Goal: Task Accomplishment & Management: Manage account settings

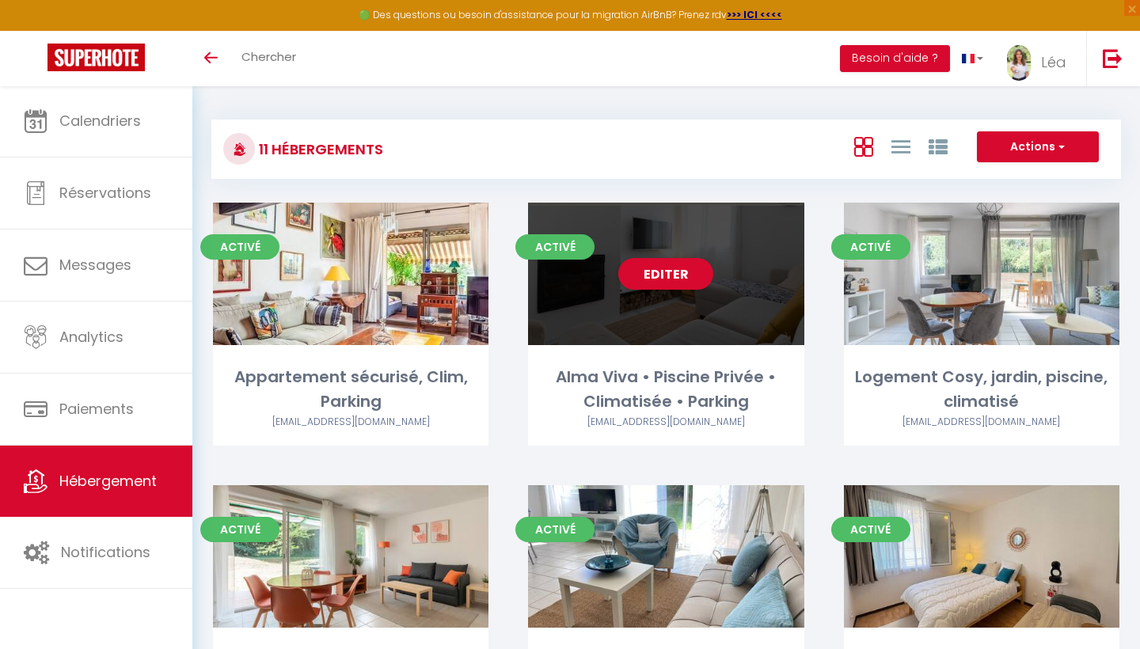
scroll to position [13, 0]
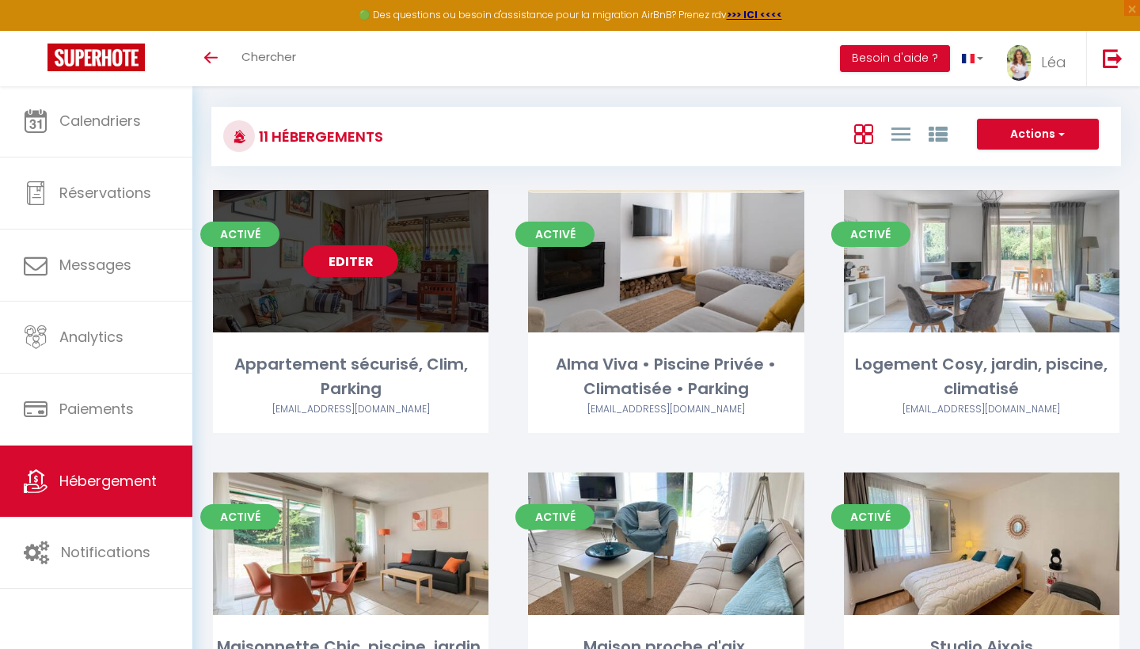
click at [353, 256] on link "Editer" at bounding box center [350, 261] width 95 height 32
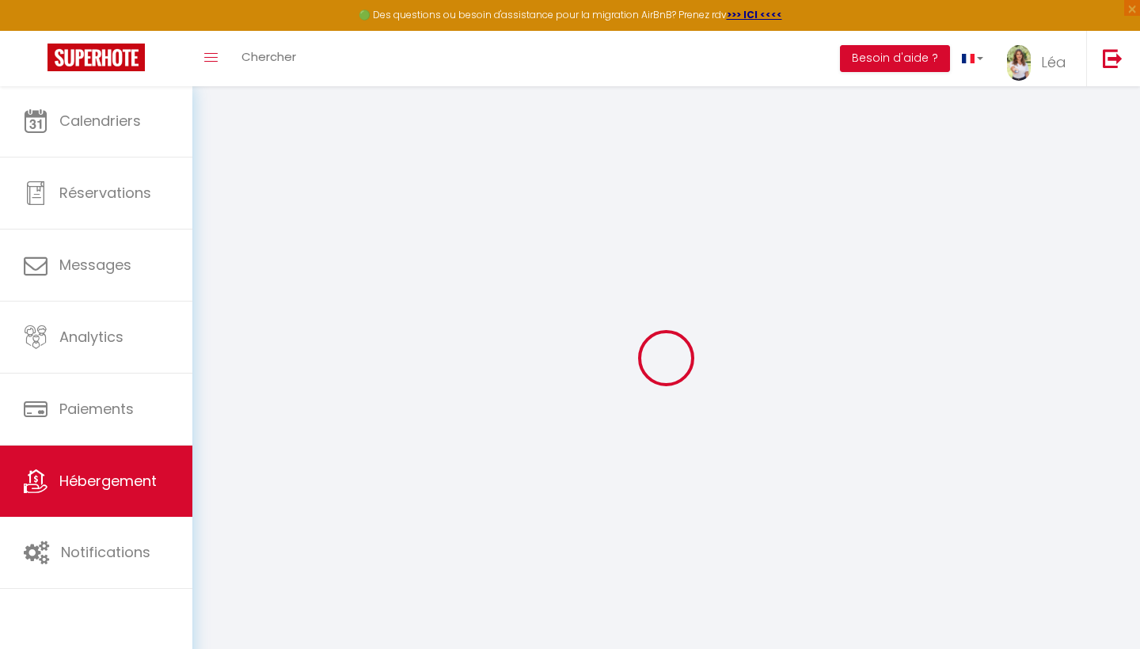
select select "52923"
select select
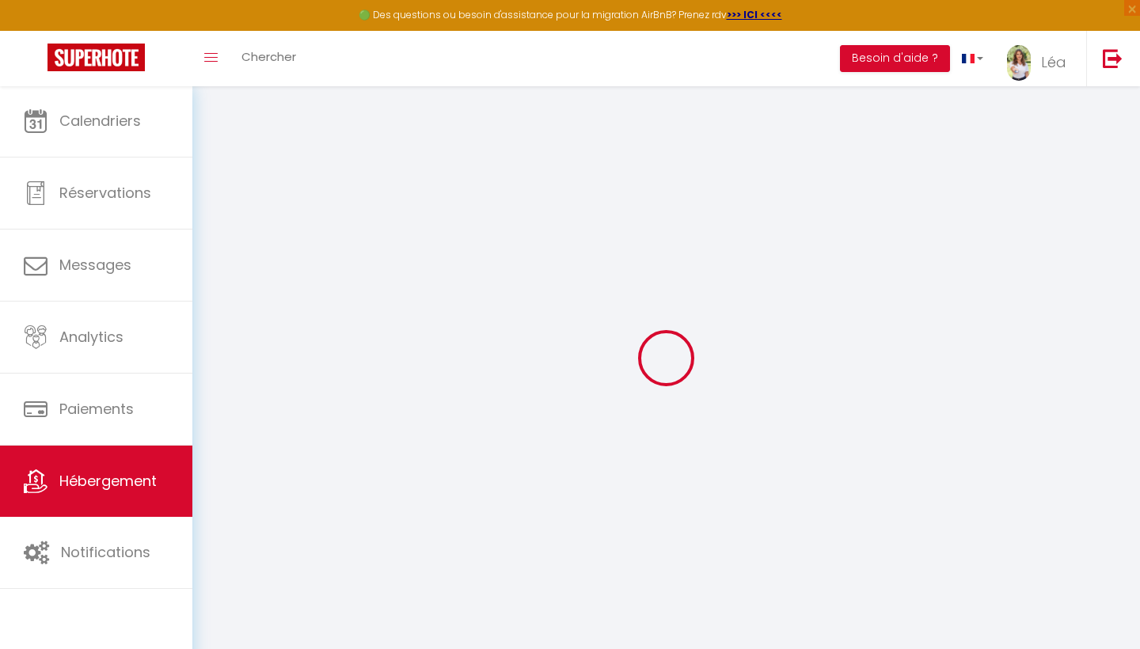
select select
checkbox input "false"
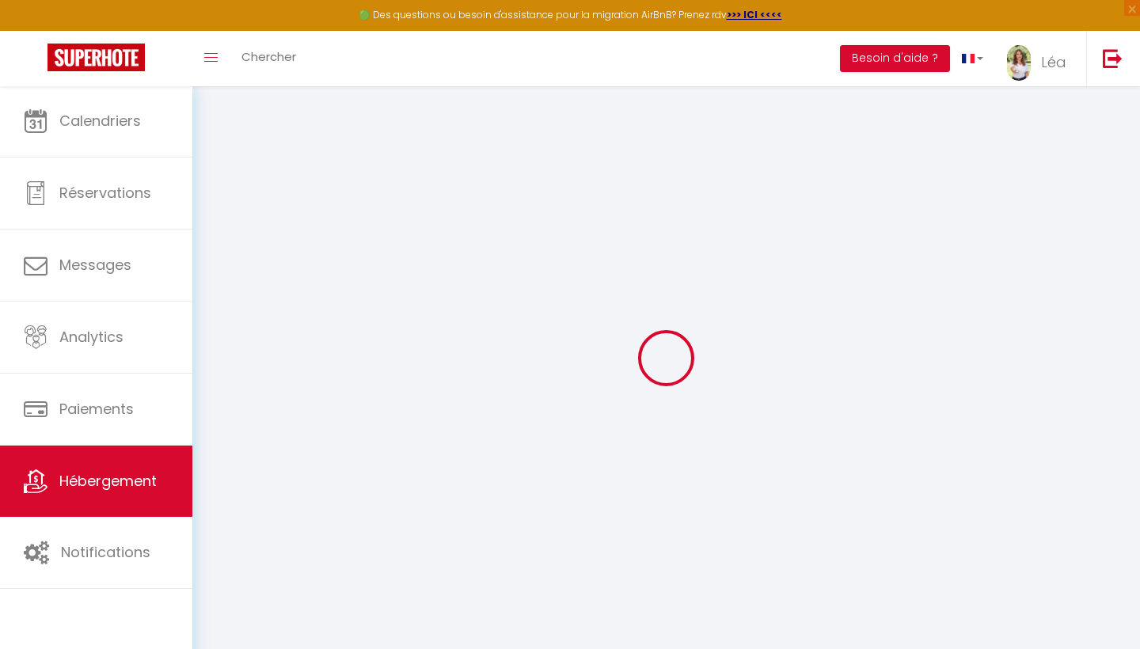
checkbox input "false"
select select
checkbox input "false"
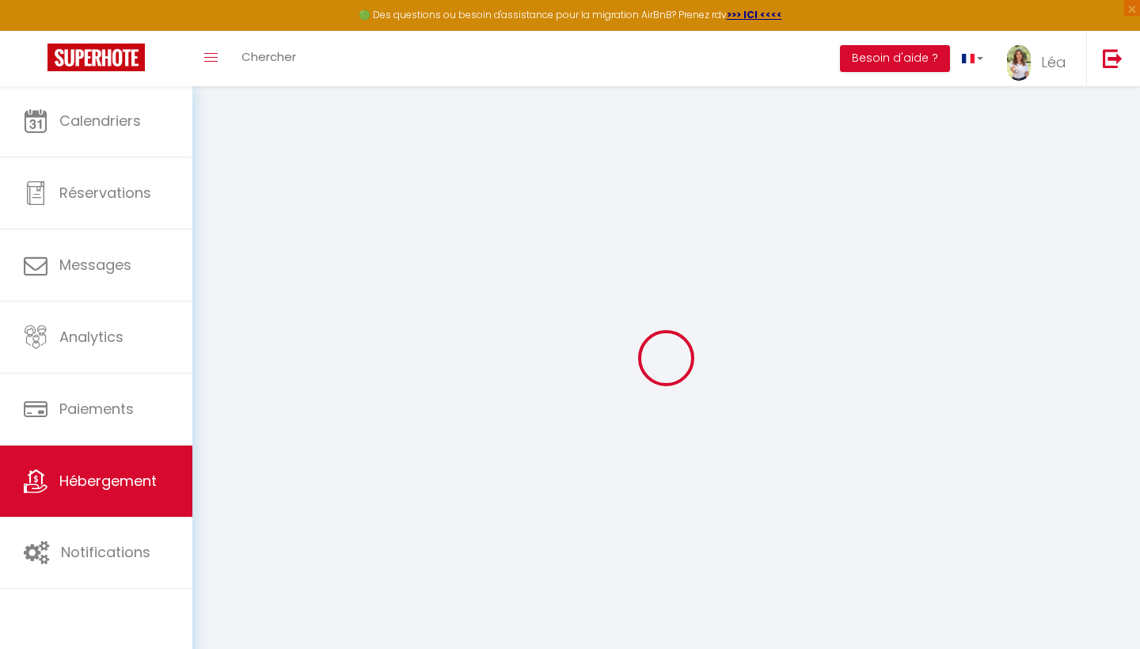
checkbox input "false"
select select "17:00"
select select "23:45"
select select "11:00"
select select "30"
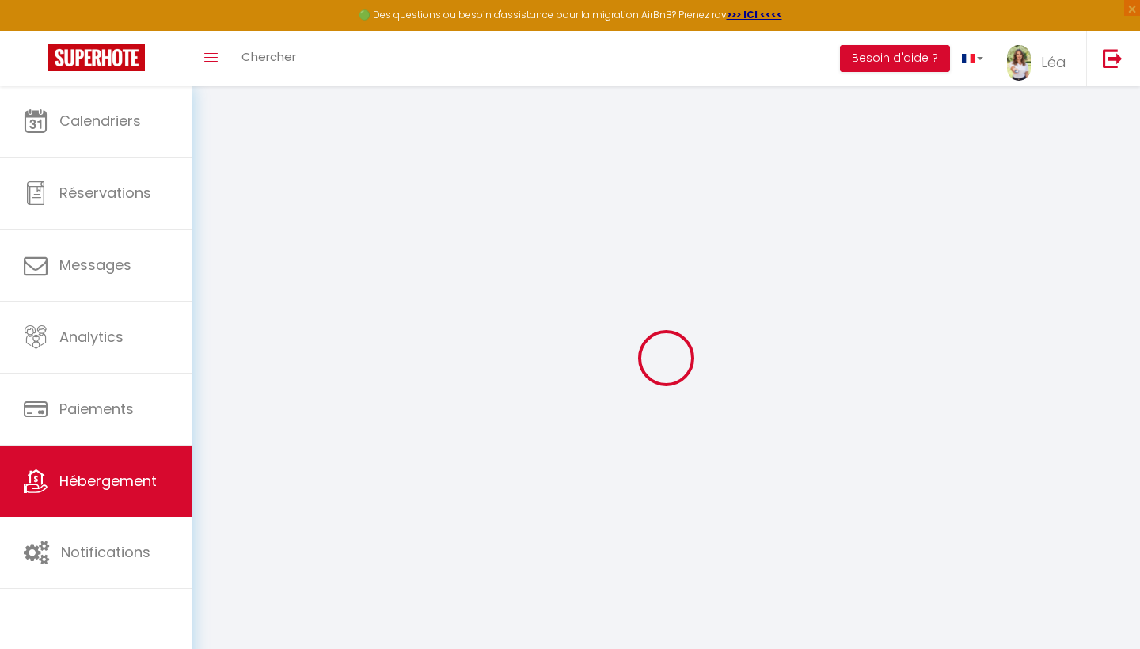
select select "120"
select select
checkbox input "false"
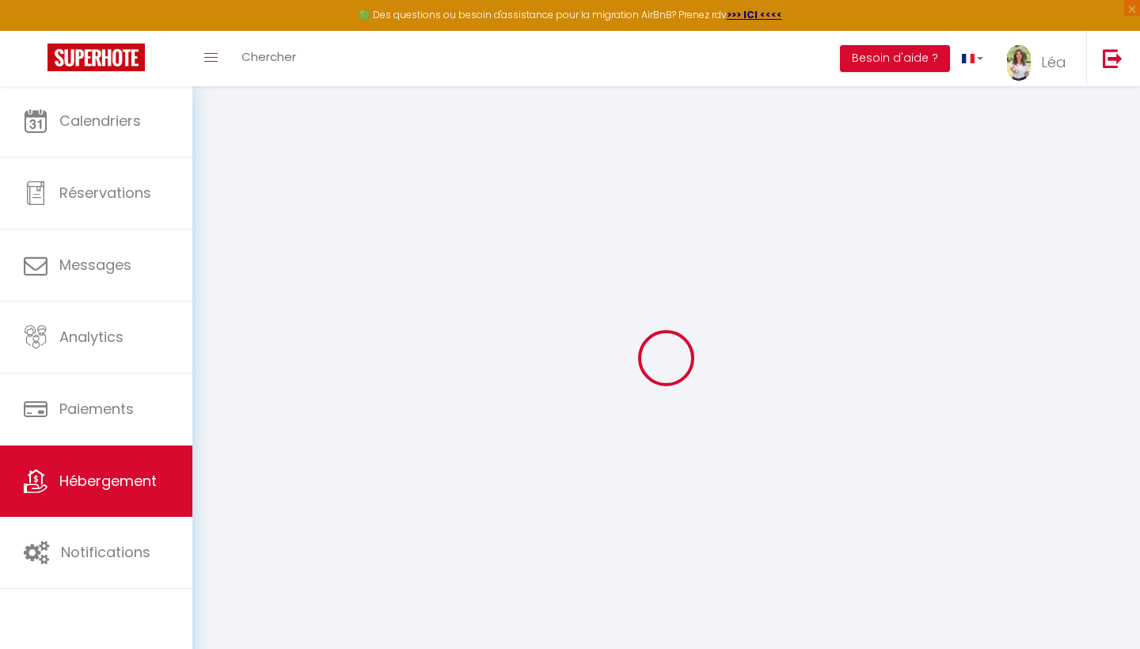
checkbox input "false"
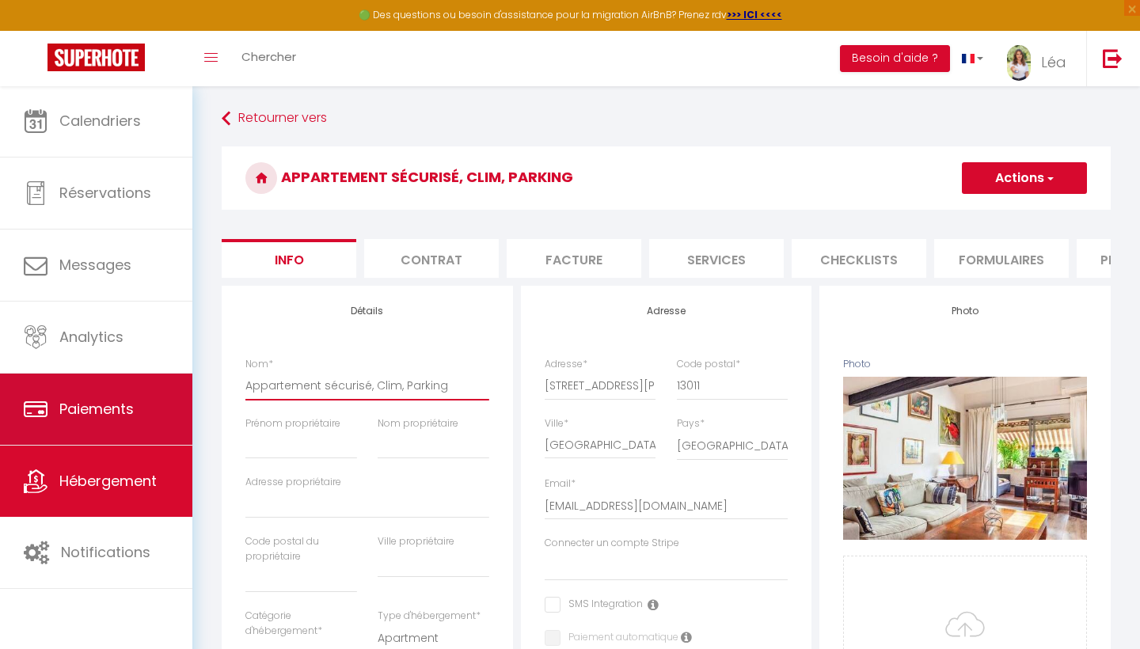
drag, startPoint x: 452, startPoint y: 381, endPoint x: 188, endPoint y: 387, distance: 264.4
select select
checkbox input "false"
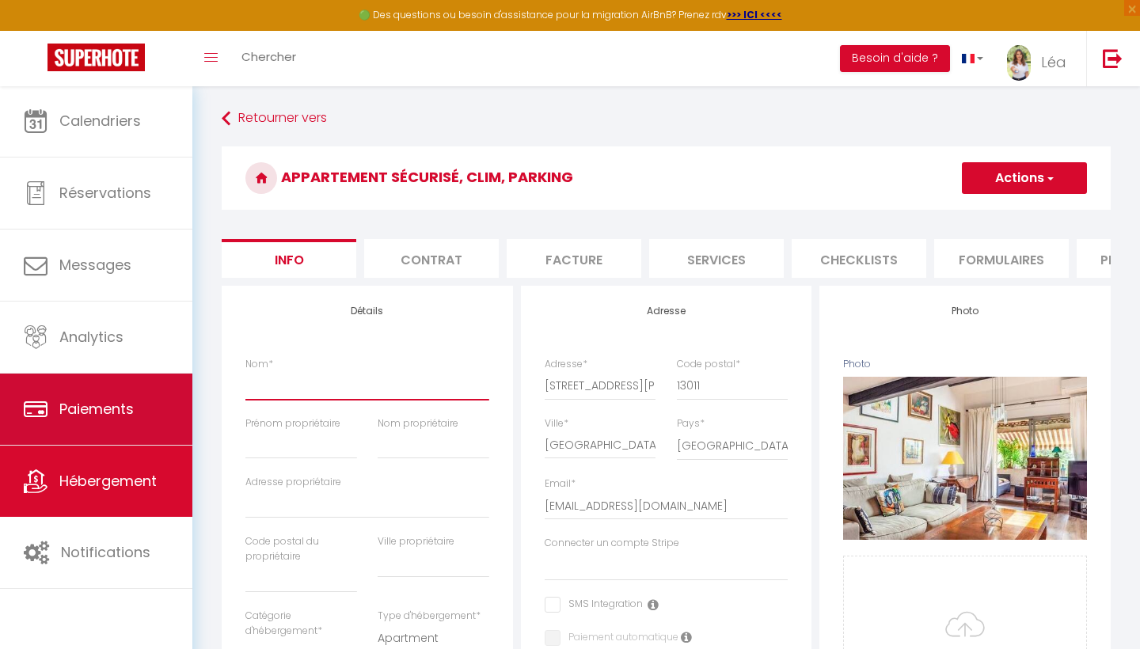
checkbox input "false"
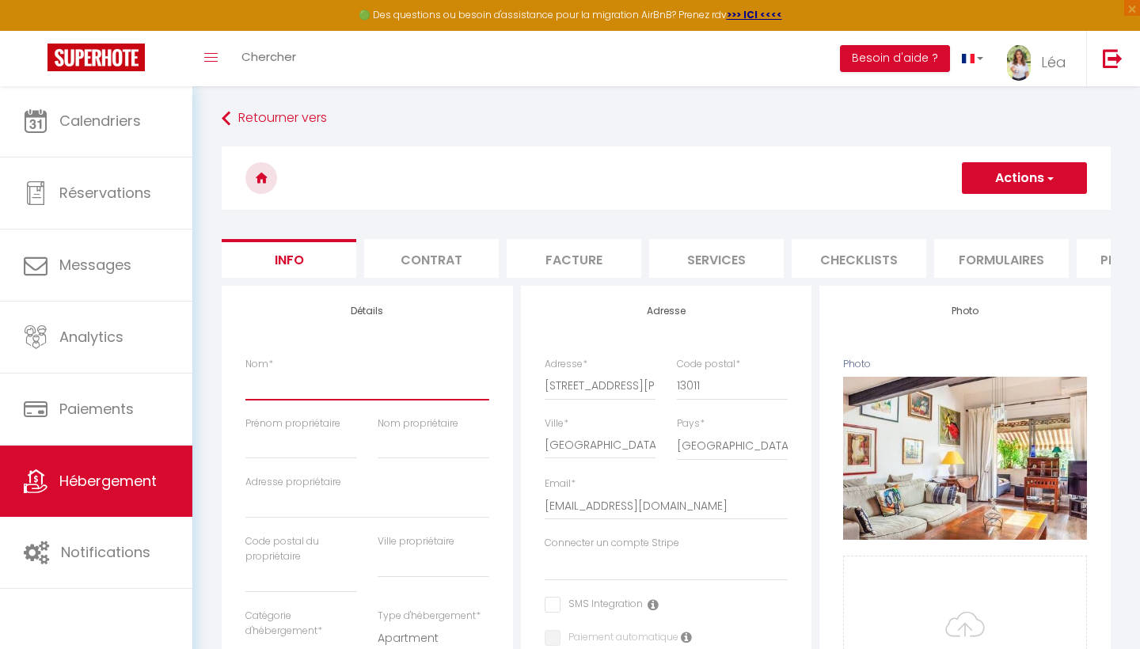
paste input "Luma • Parking • Climatisé • Balcons lumineux• Bus"
type input "Luma • Parking • Climatisé • Balcons lumineux• Bus"
select select
checkbox input "false"
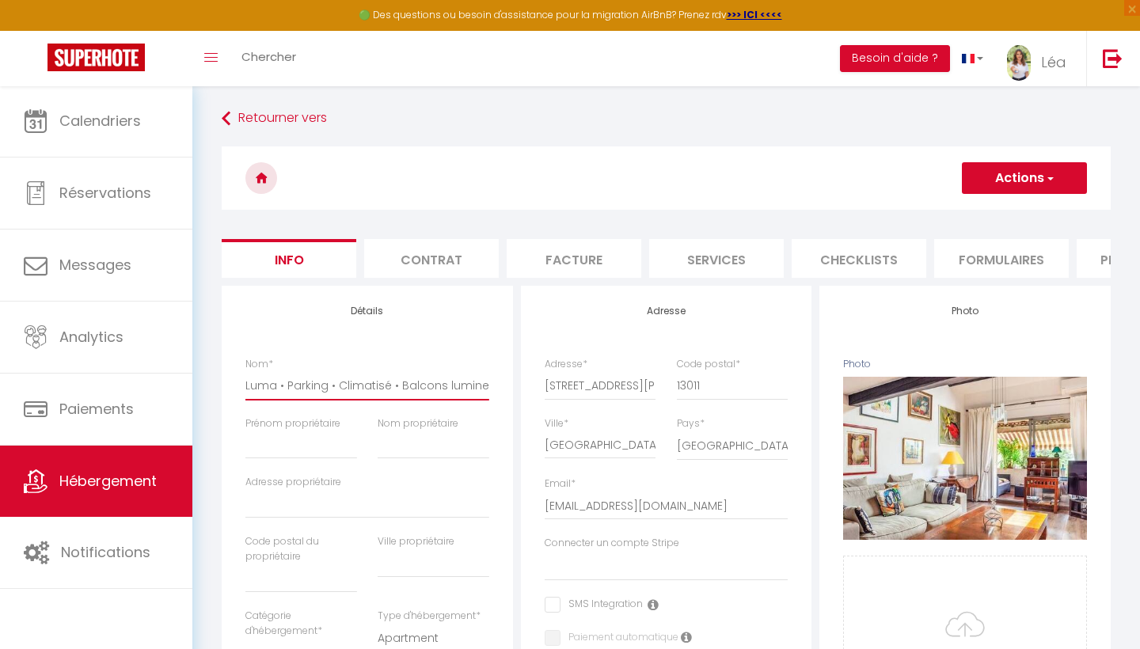
checkbox input "false"
type input "Luma • Parking • Climatisé • Balcons lumineux• Bus"
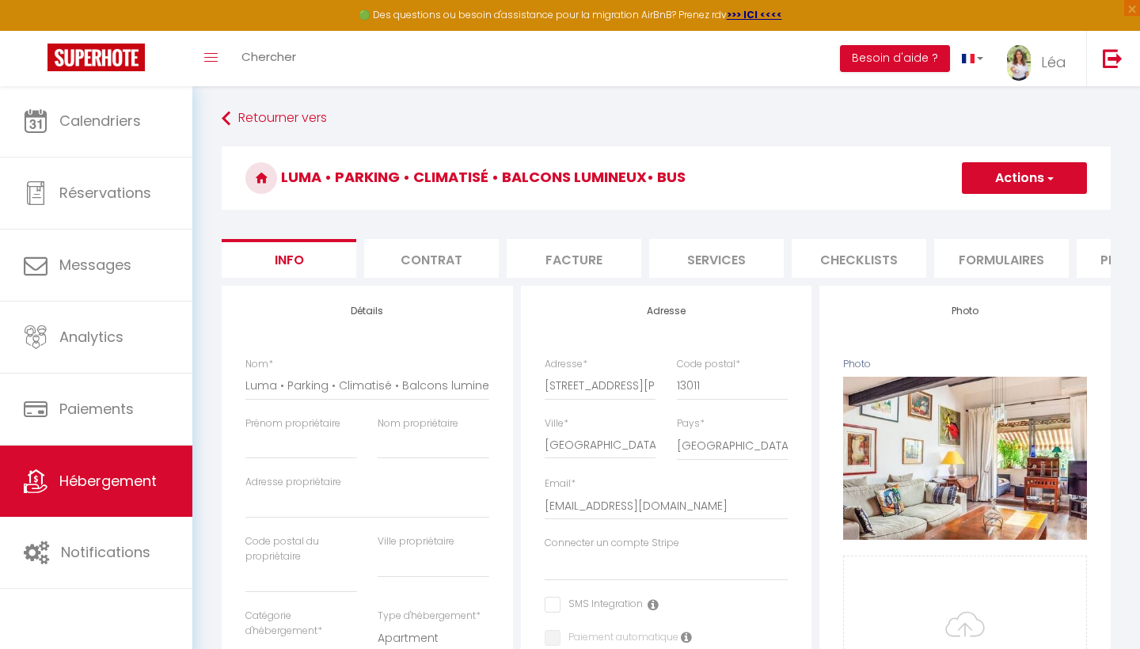
click at [1048, 183] on span "button" at bounding box center [1049, 178] width 10 height 16
click at [1006, 212] on link "Enregistrer" at bounding box center [1000, 213] width 169 height 21
click at [1068, 171] on button "Actions" at bounding box center [1023, 178] width 125 height 32
click at [968, 214] on input "Enregistrer" at bounding box center [961, 213] width 59 height 16
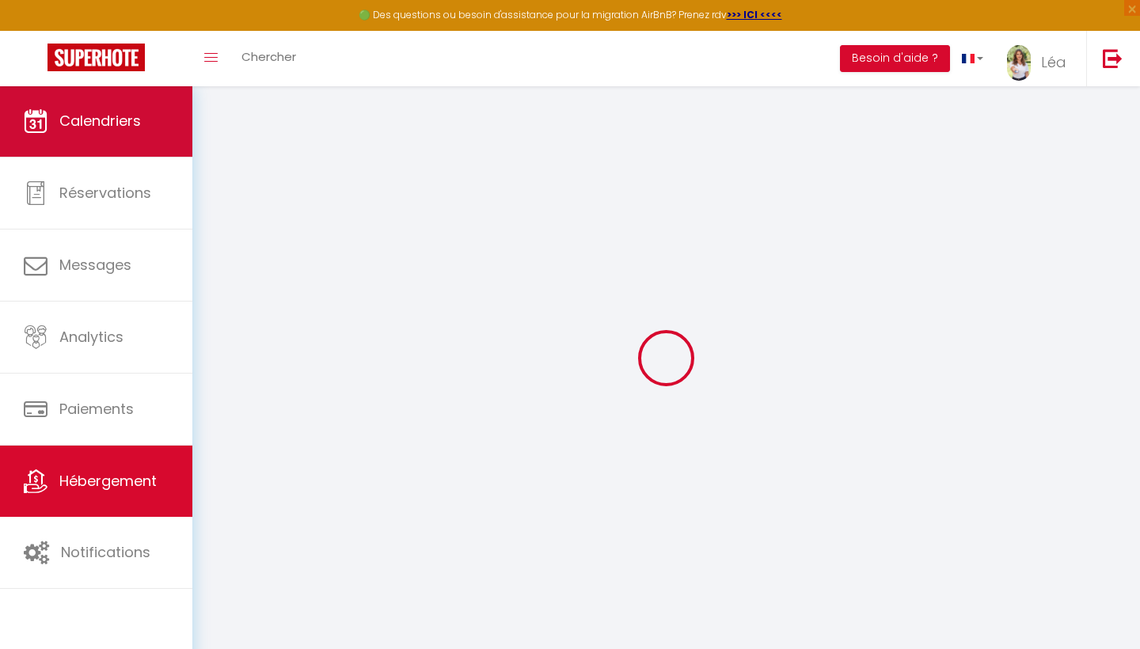
click at [125, 152] on link "Calendriers" at bounding box center [96, 120] width 192 height 71
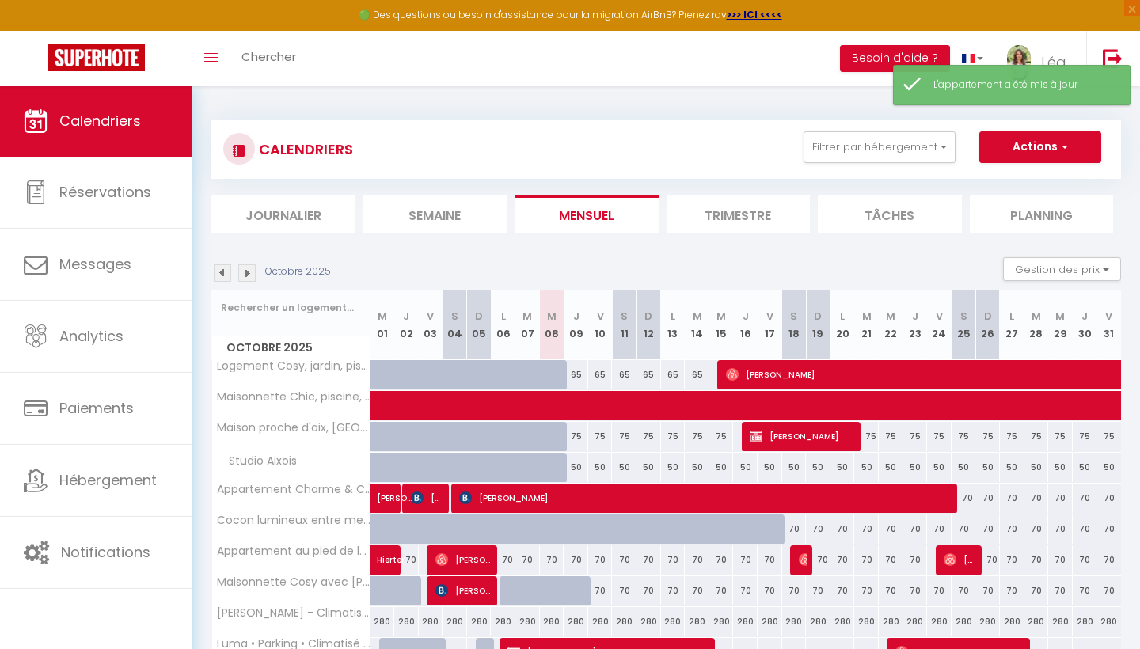
scroll to position [48, 0]
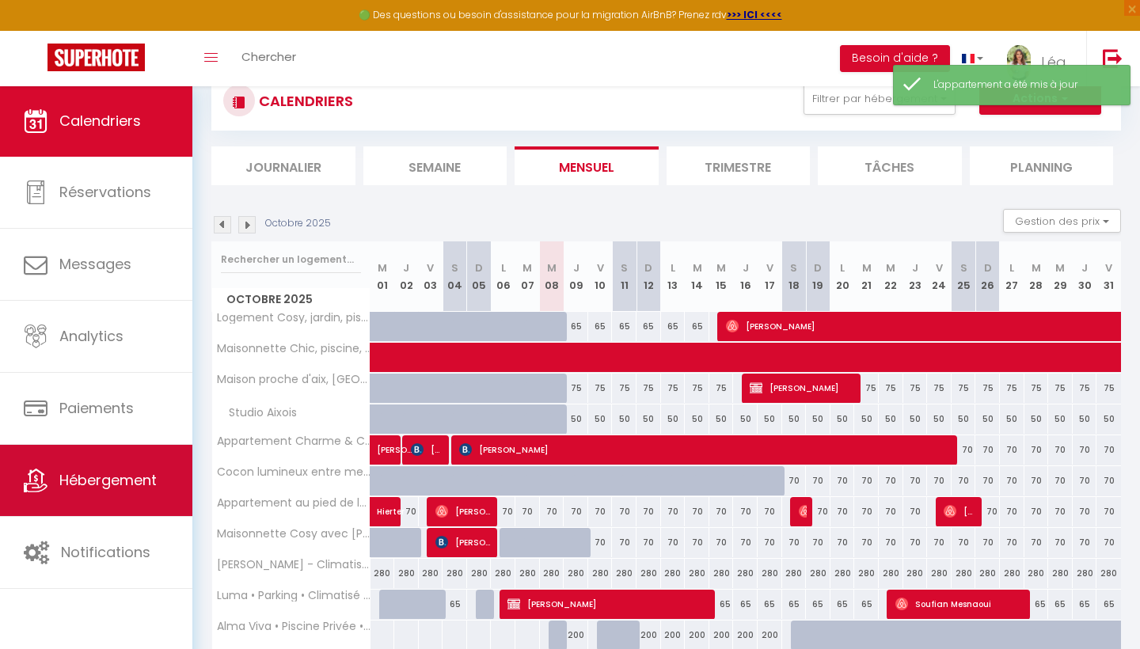
click at [135, 469] on link "Hébergement" at bounding box center [96, 480] width 192 height 71
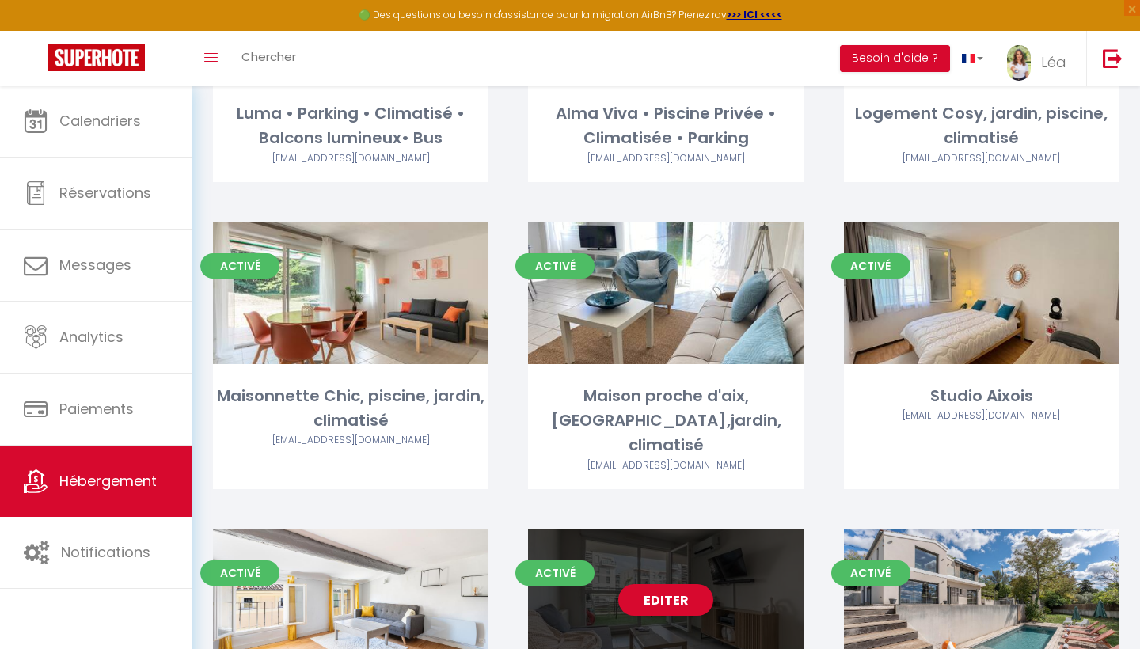
scroll to position [299, 0]
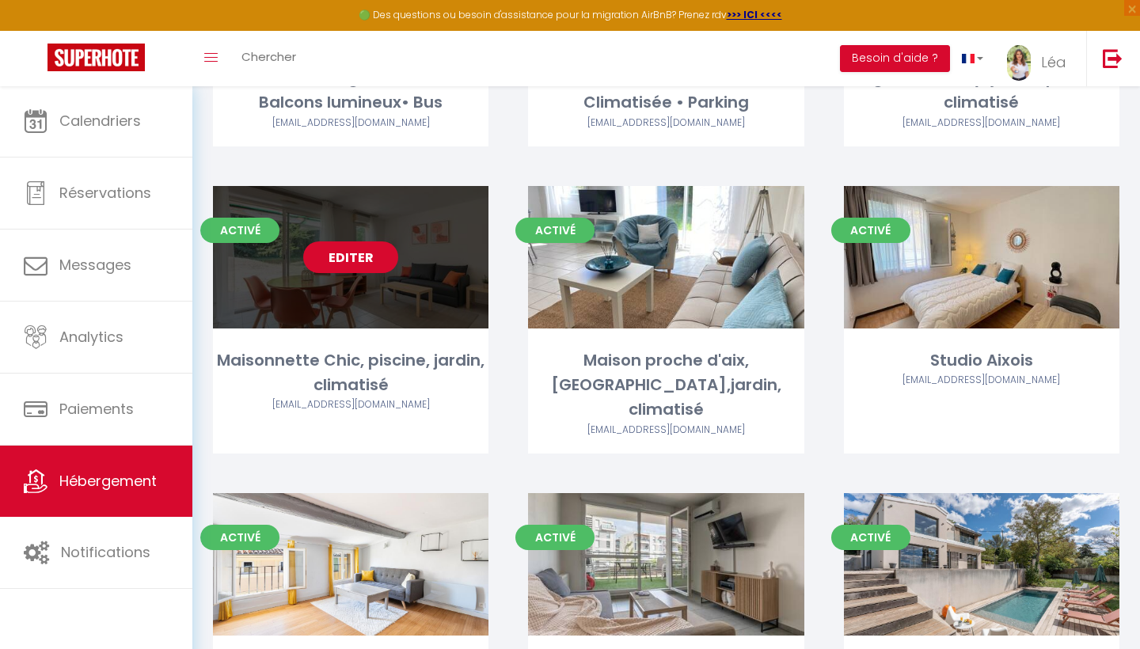
click at [342, 251] on link "Editer" at bounding box center [350, 257] width 95 height 32
select select "3"
select select "2"
select select "1"
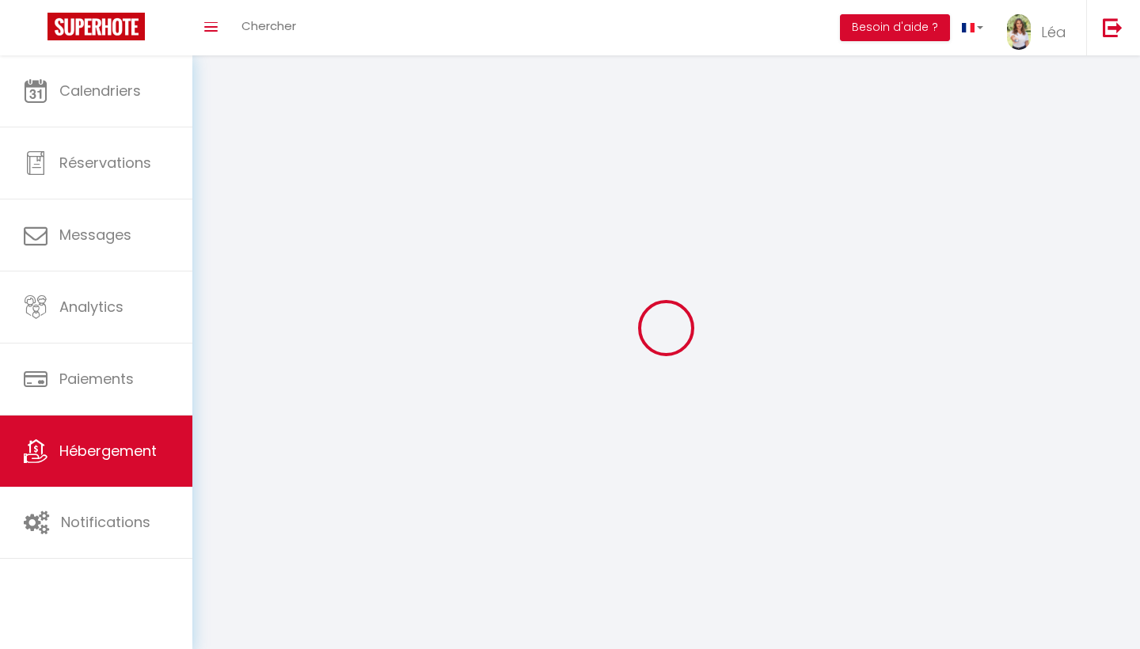
select select
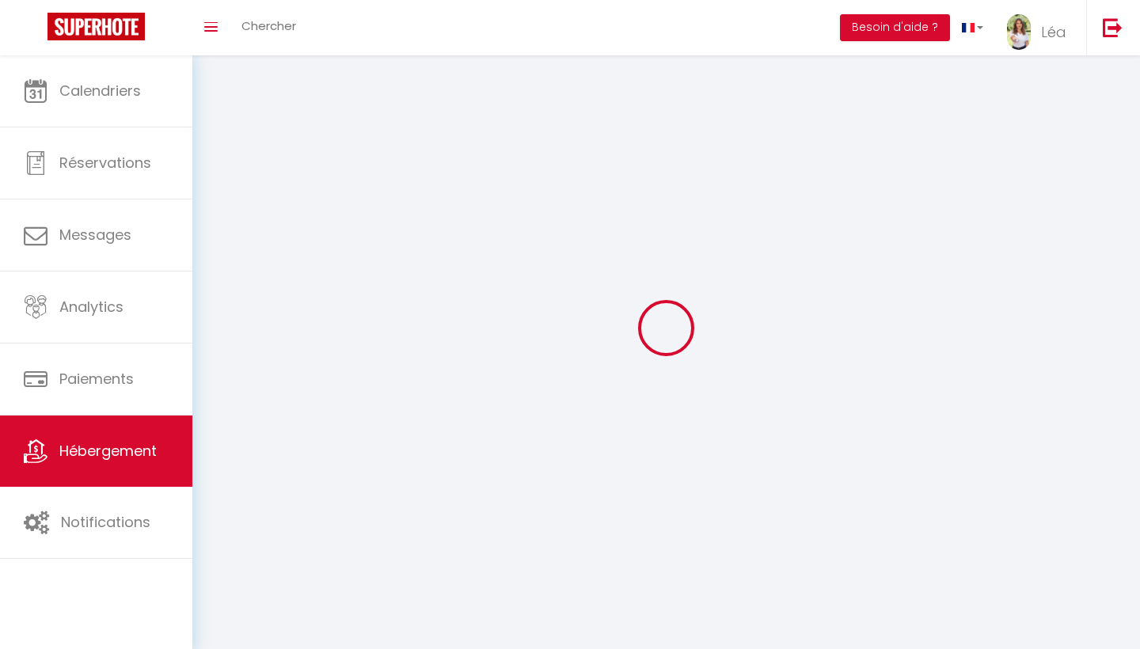
select select
checkbox input "false"
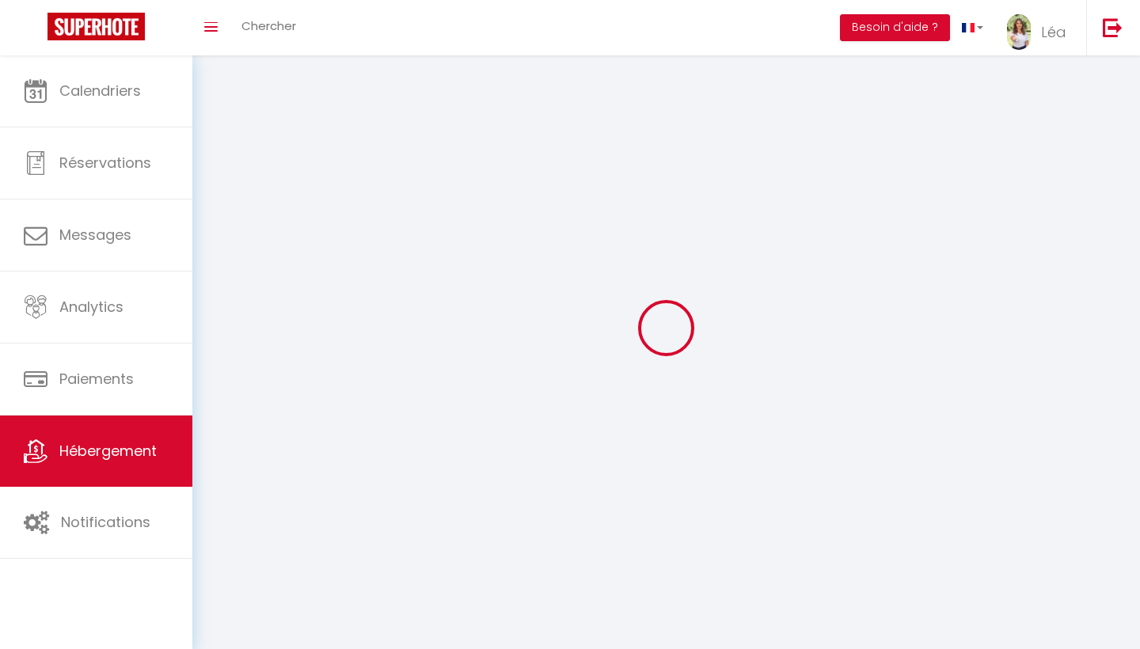
checkbox input "false"
select select
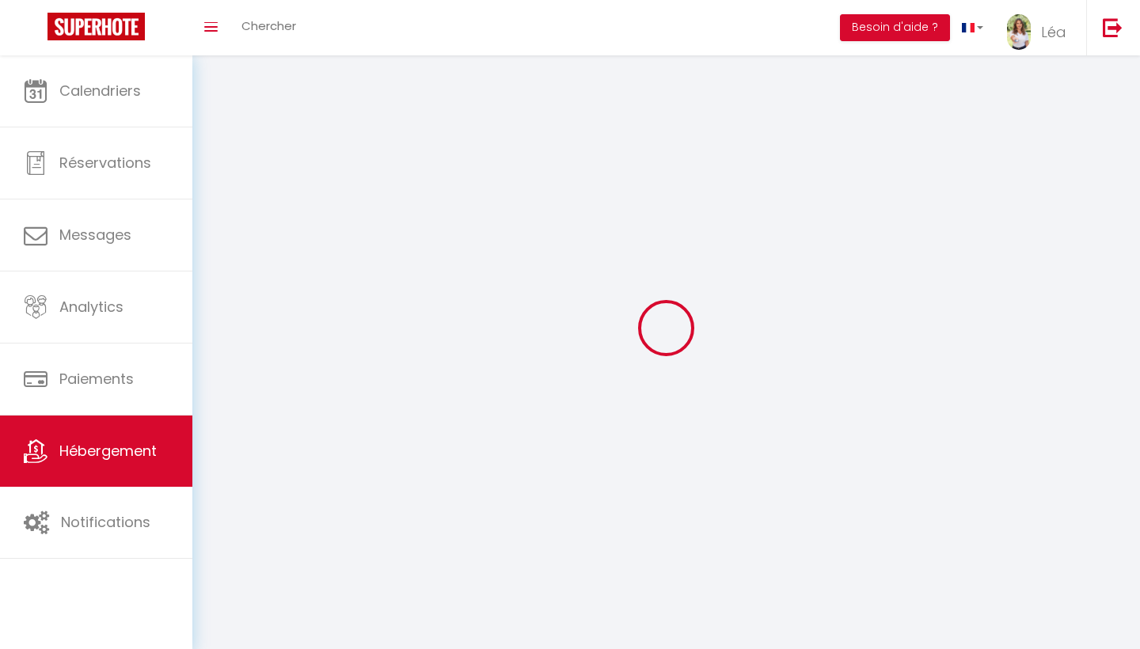
select select
checkbox input "false"
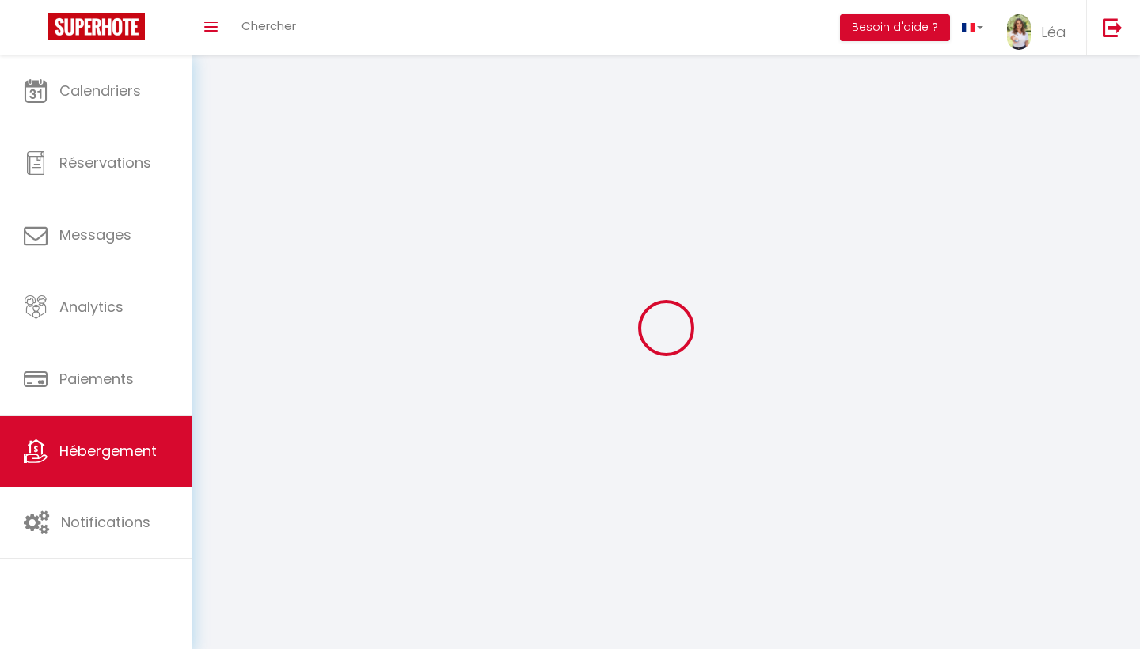
checkbox input "false"
select select
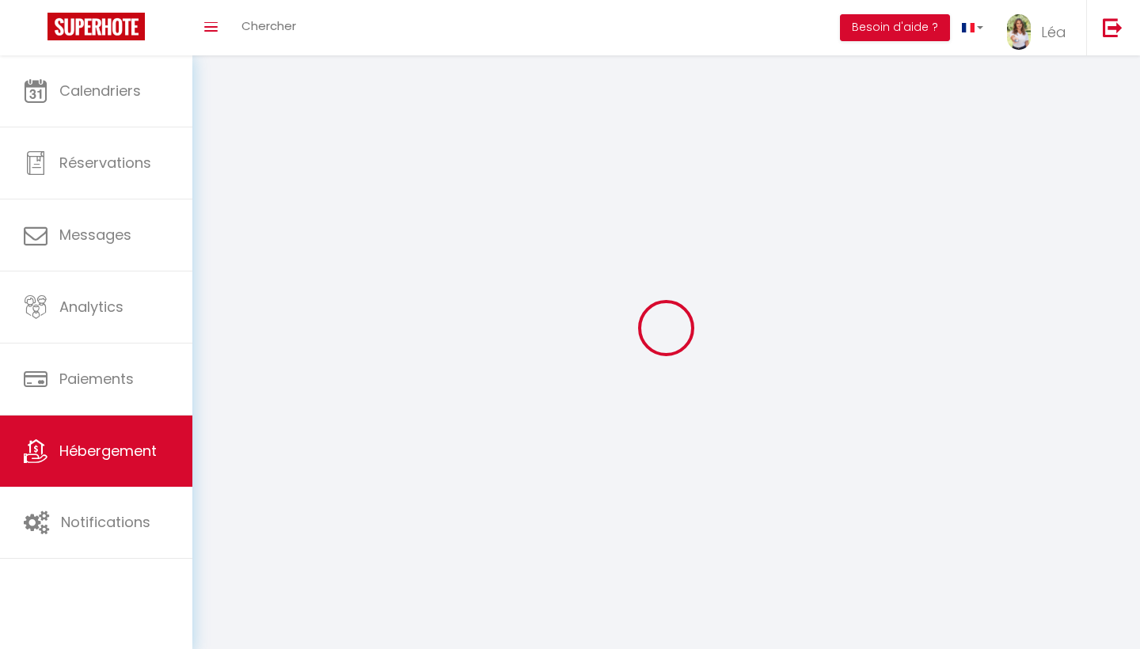
select select
checkbox input "false"
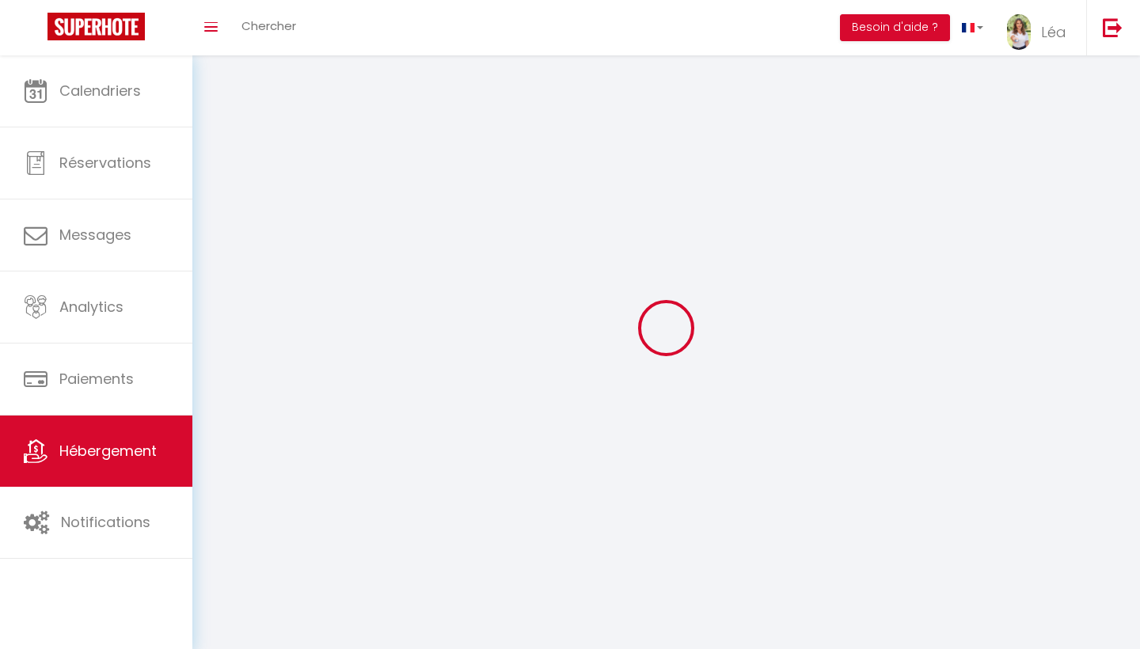
checkbox input "false"
select select
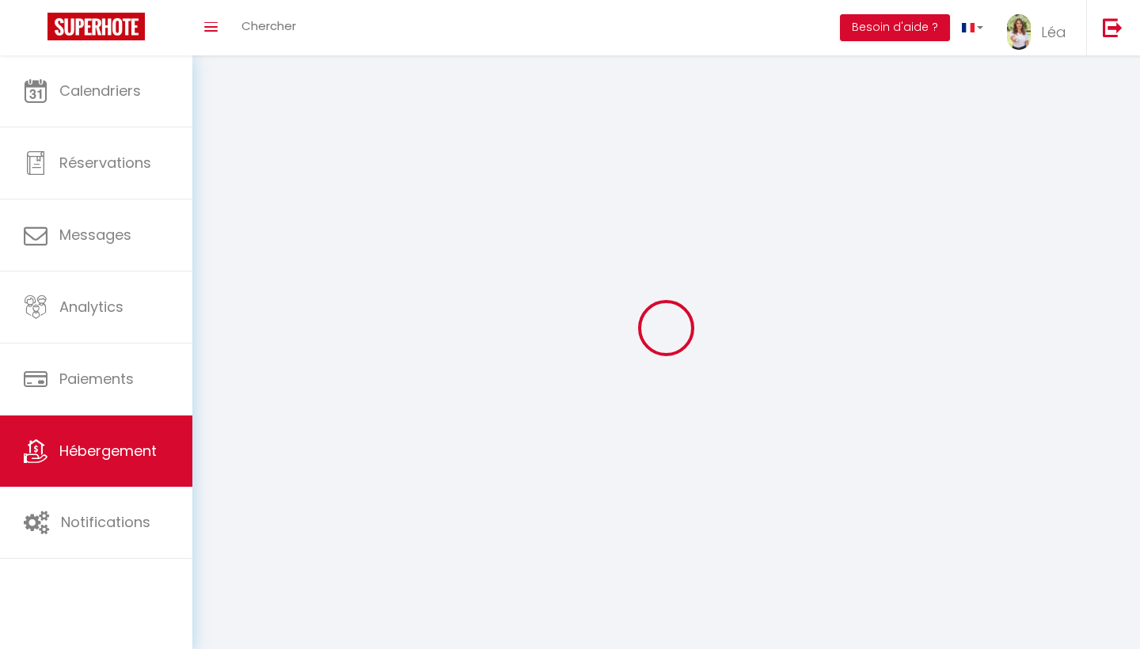
select select
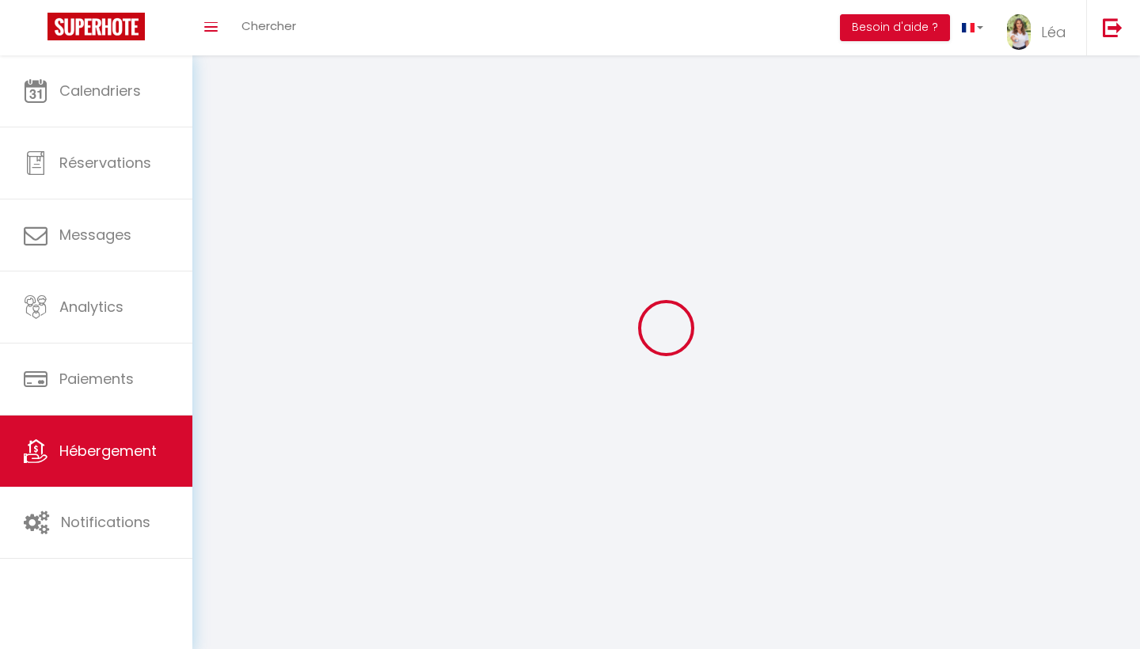
checkbox input "false"
select select
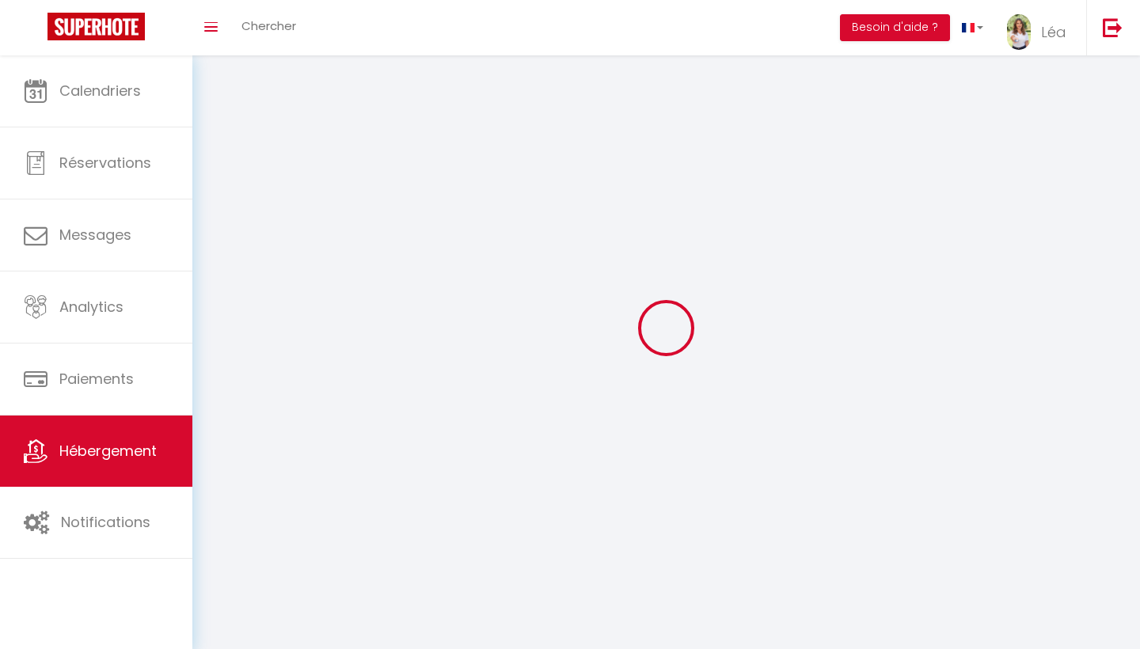
select select
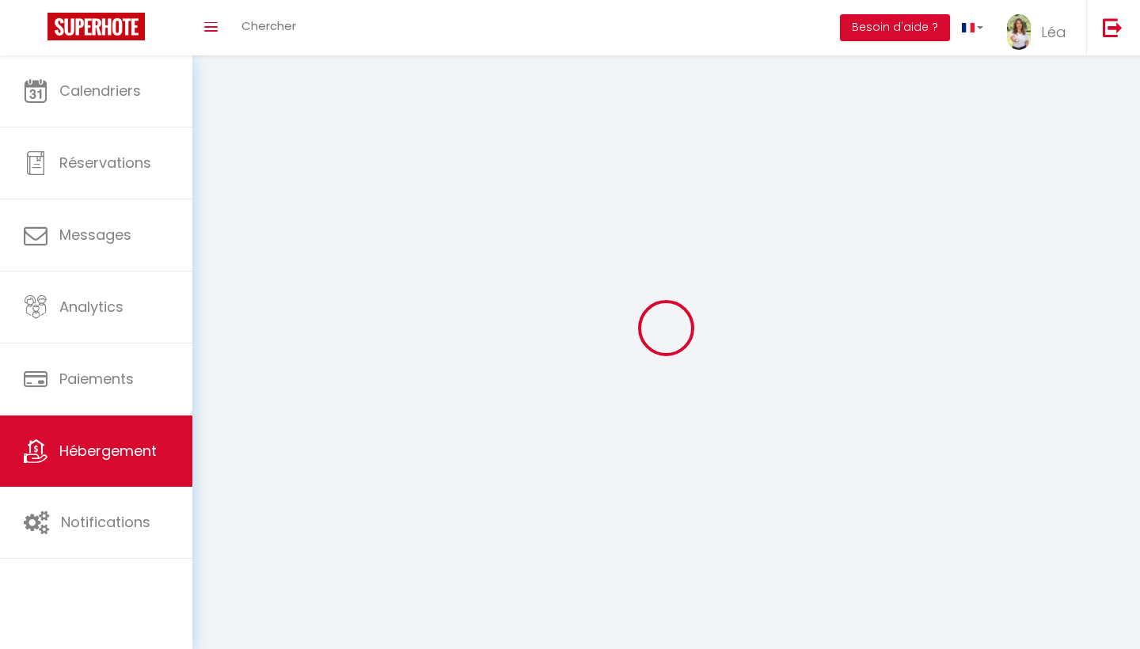
select select
checkbox input "false"
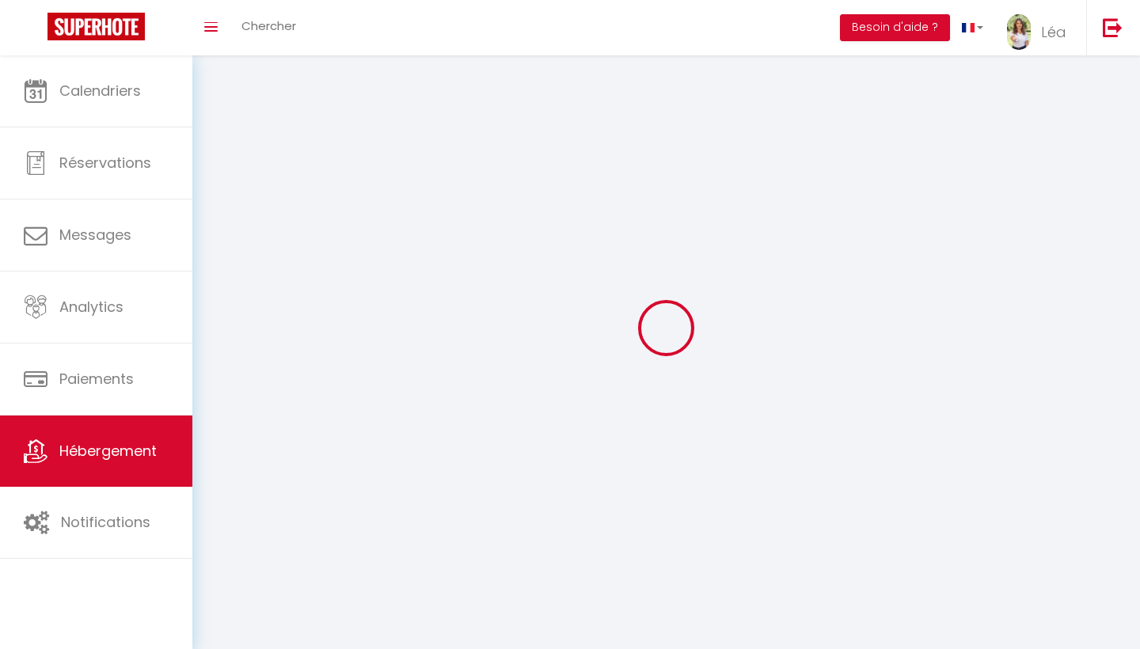
select select
select select "28"
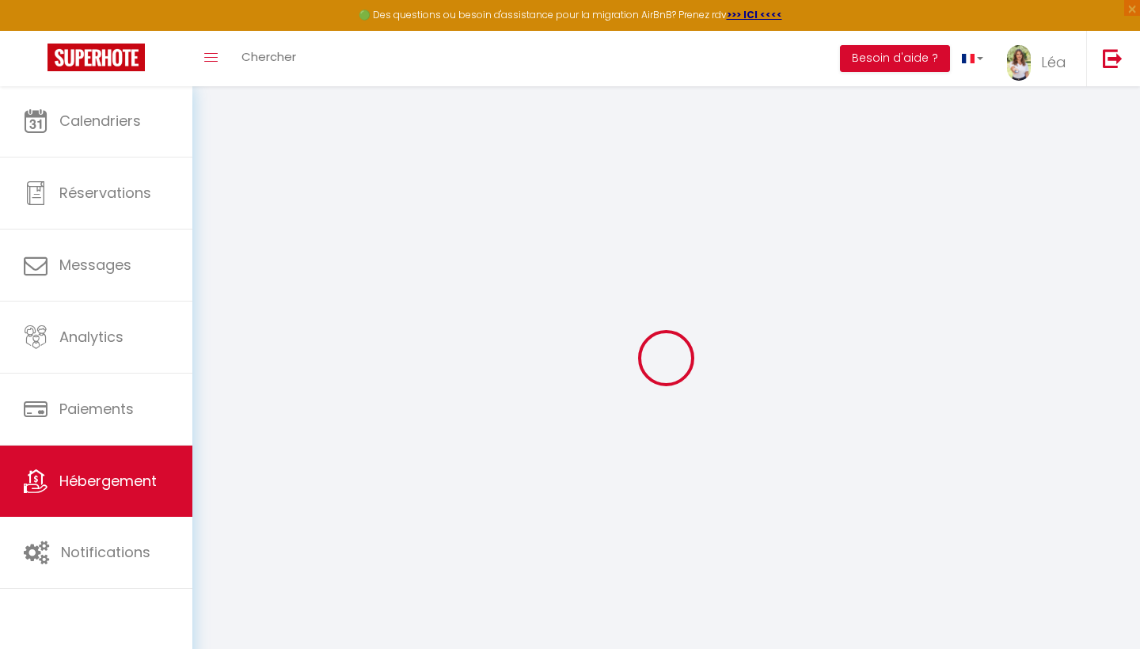
select select
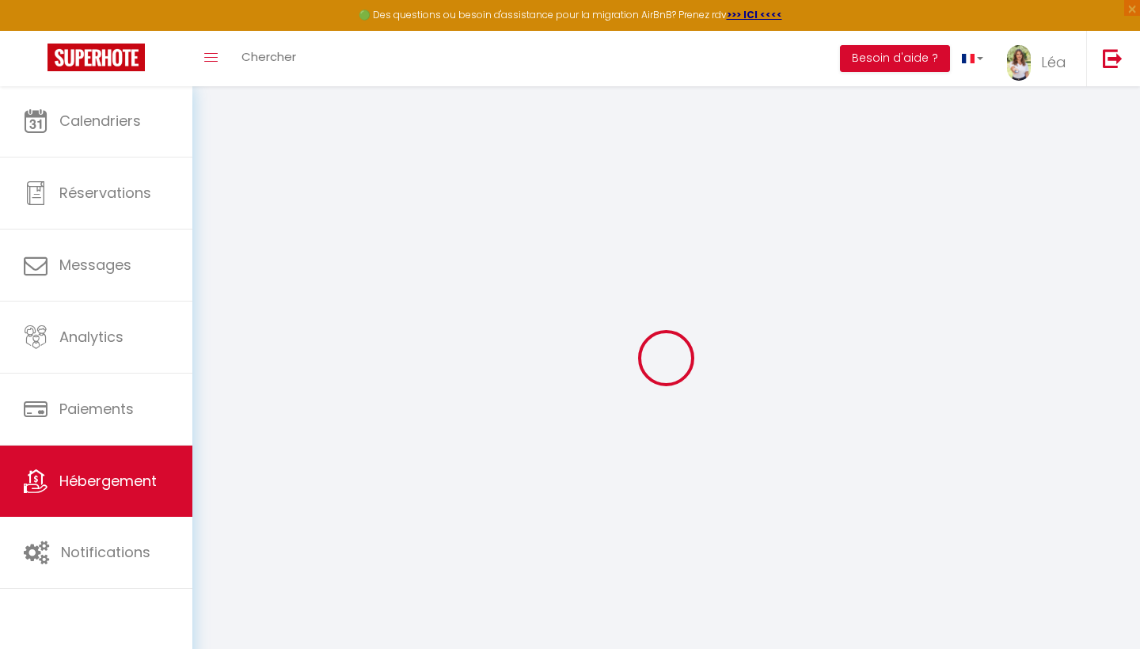
select select
checkbox input "false"
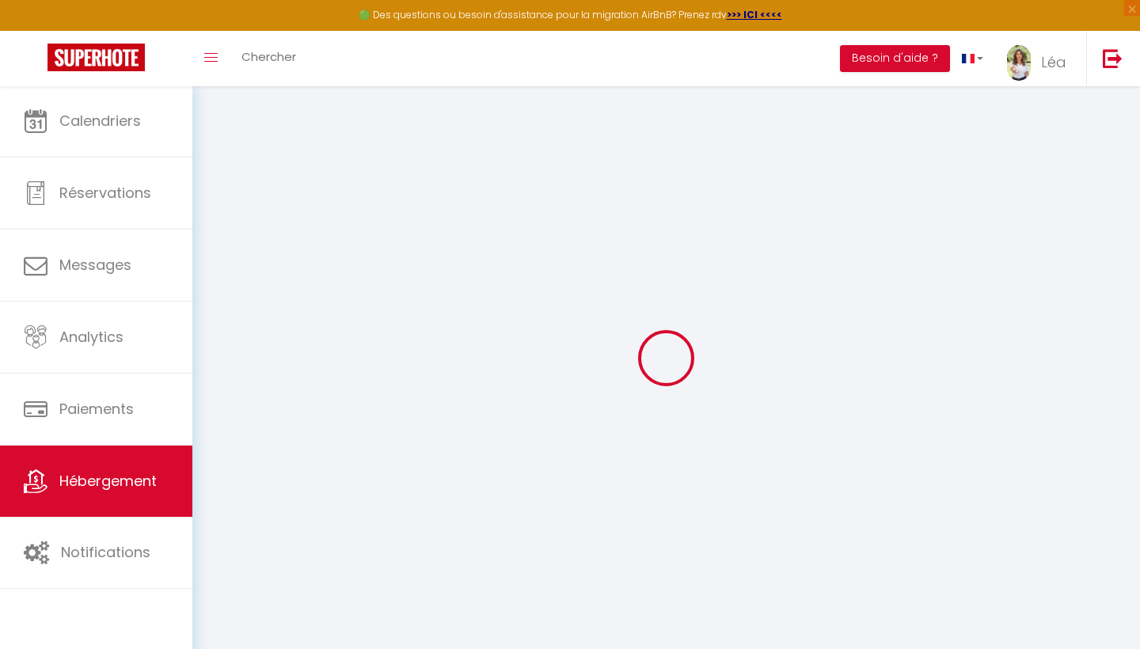
select select
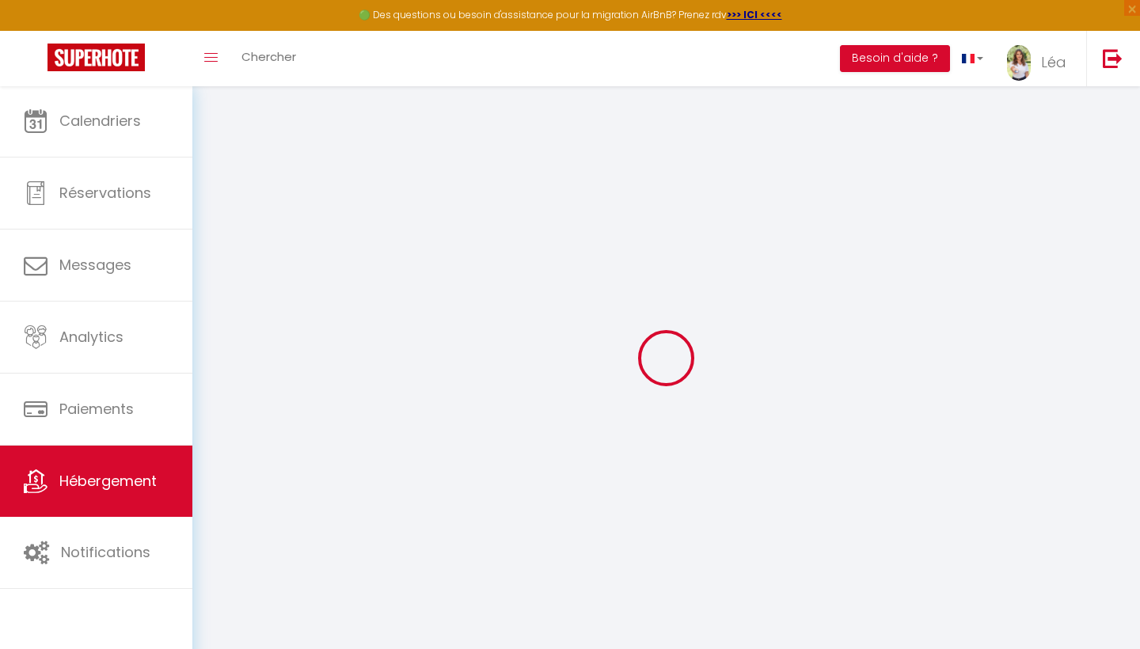
select select
checkbox input "false"
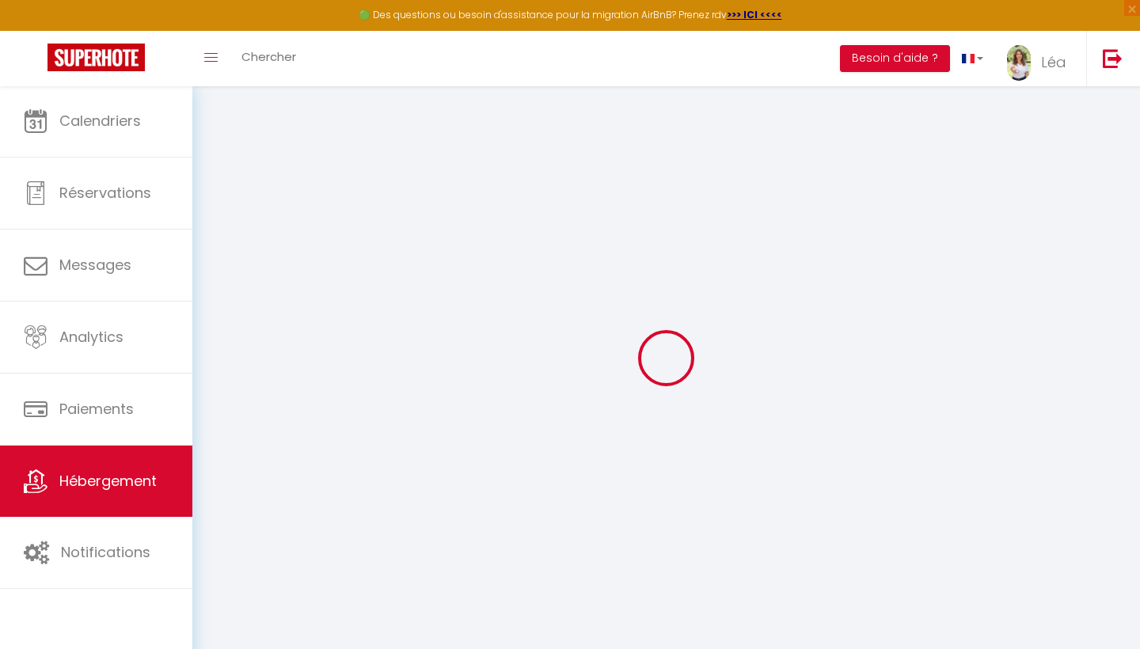
checkbox input "false"
select select
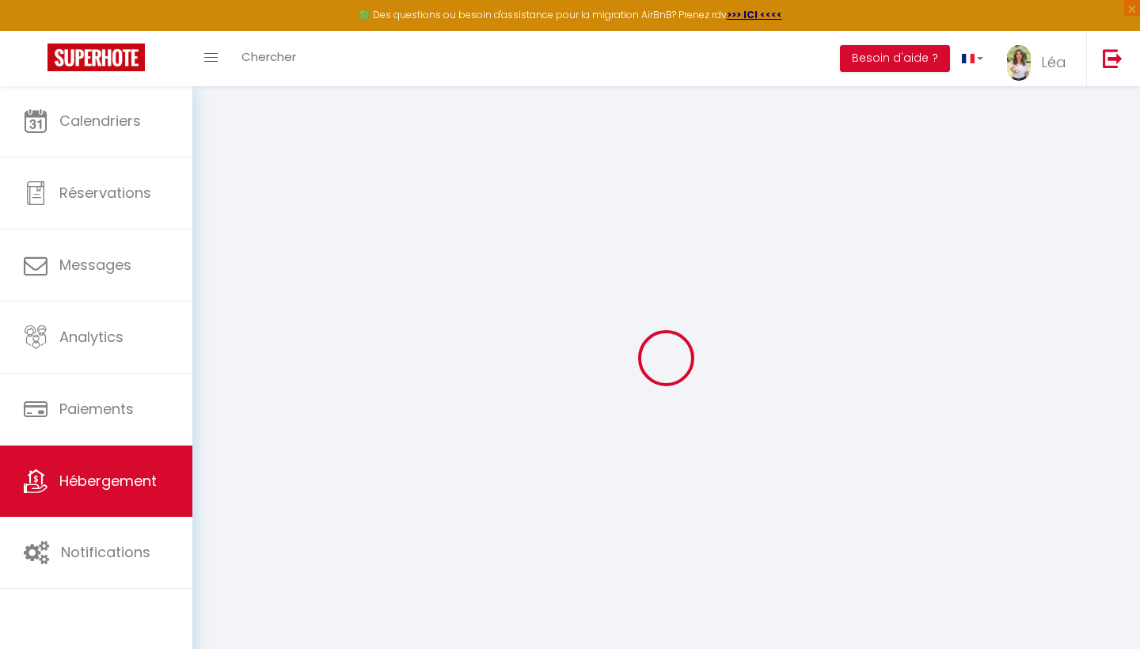
select select
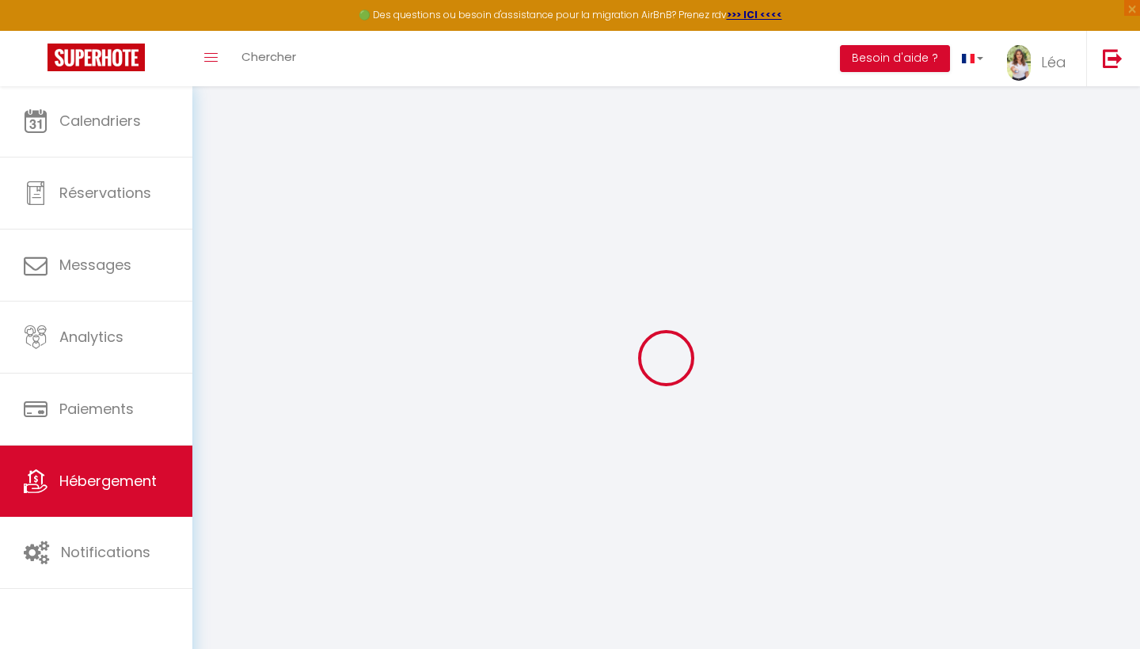
checkbox input "false"
select select
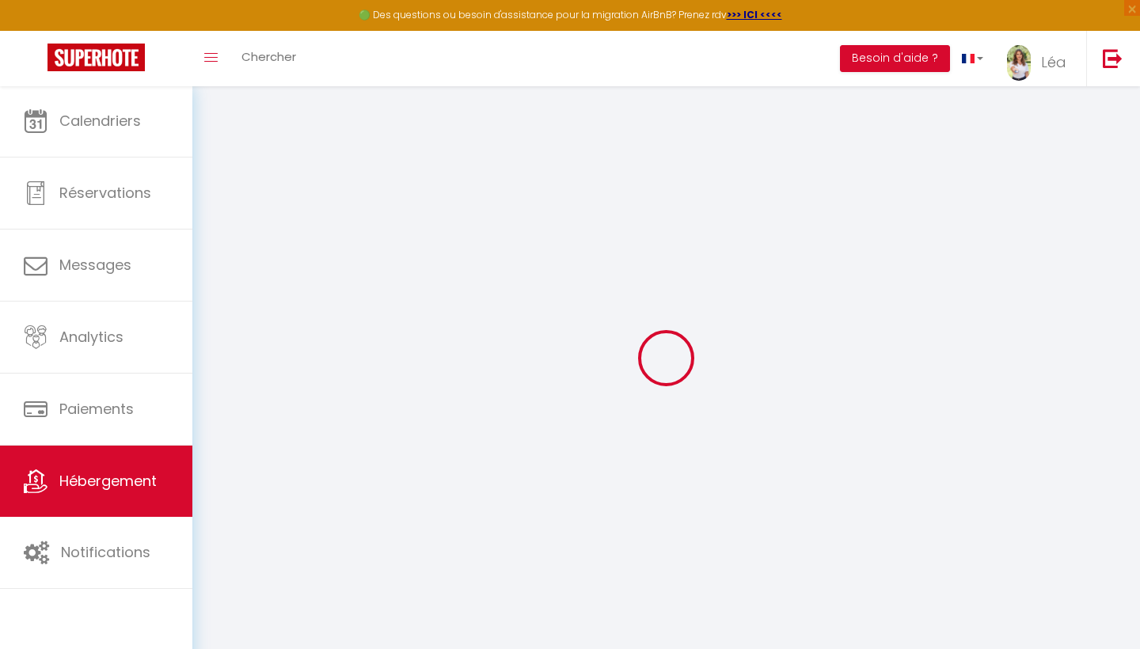
select select
type input "Maisonnette Chic, piscine, jardin, climatisé"
select select "houses"
select select "2"
type input "140"
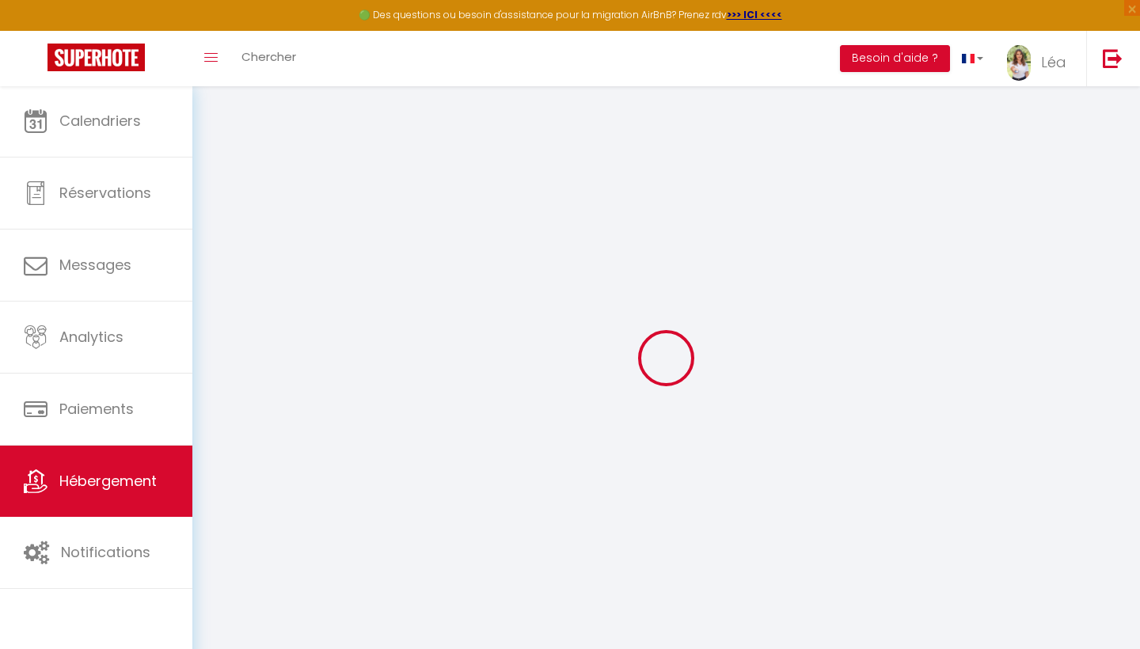
type input "95"
select select
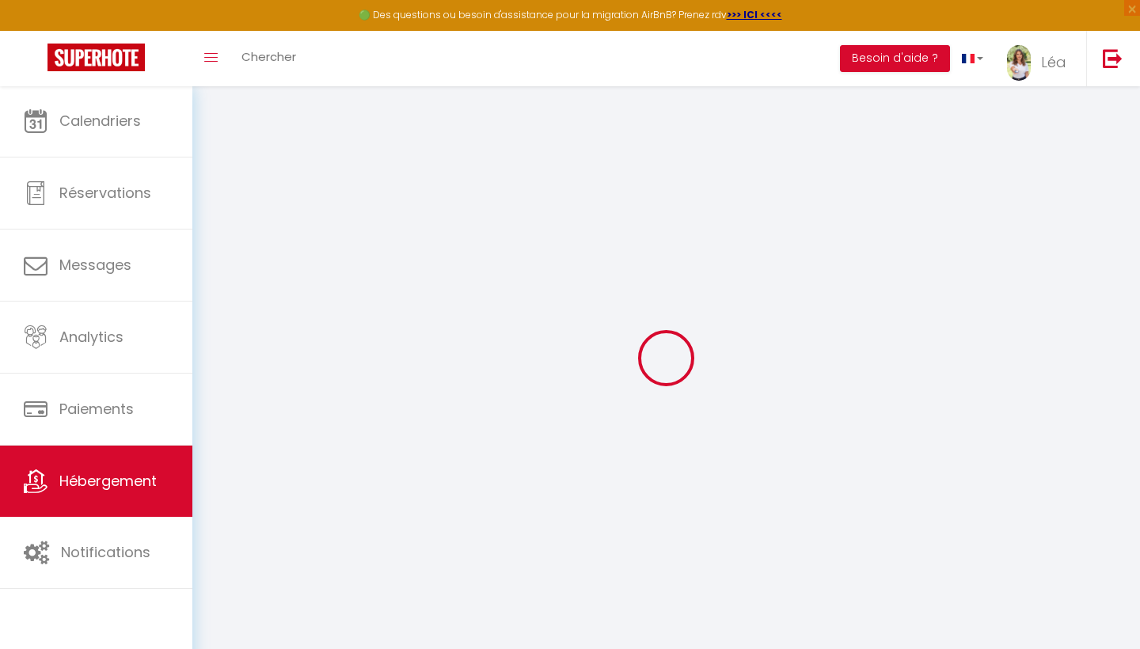
select select
type input "Zone d'aménagement concerté de [GEOGRAPHIC_DATA]"
type input "13710"
type input "Fuveau"
type input "[EMAIL_ADDRESS][DOMAIN_NAME]"
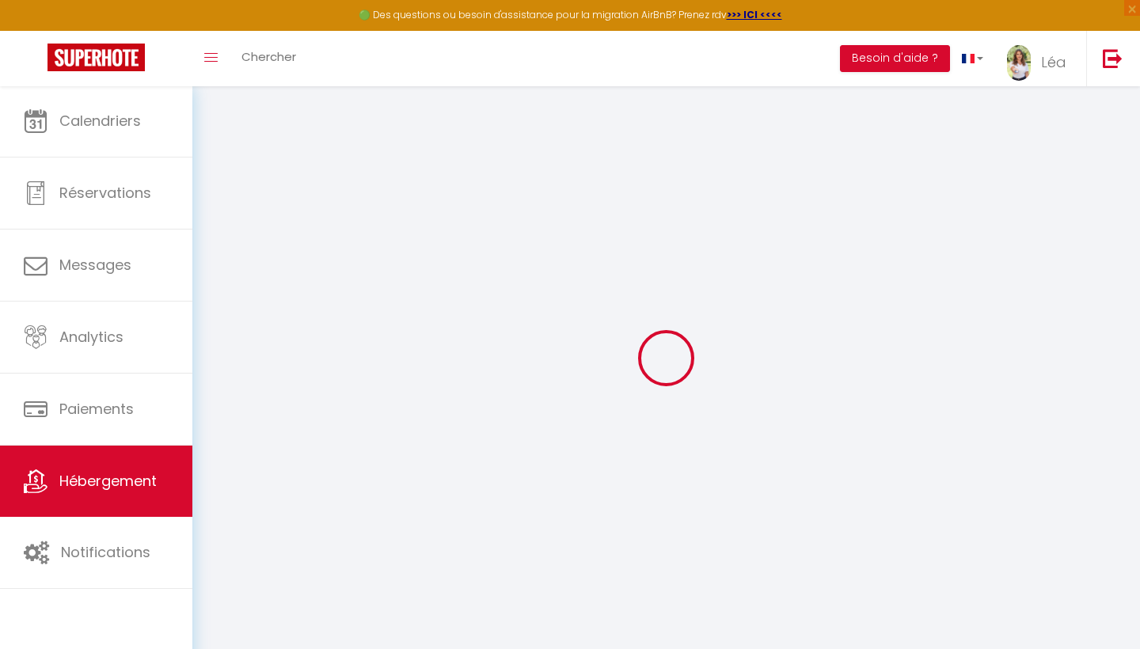
select select
checkbox input "false"
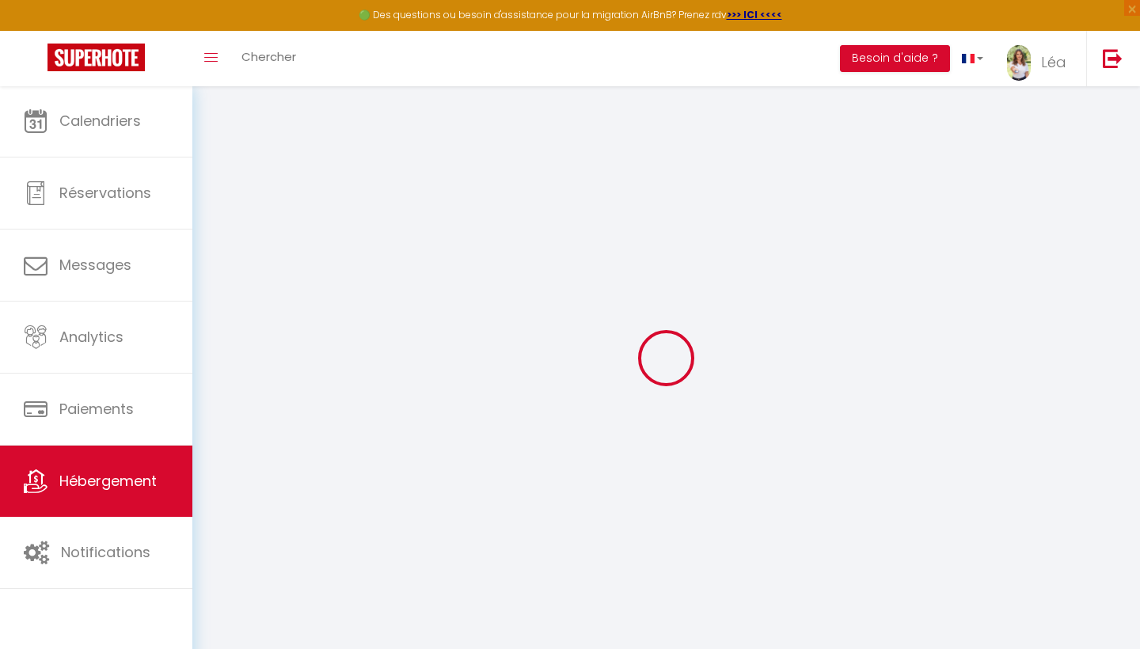
type input "0"
select select "+ 18 %"
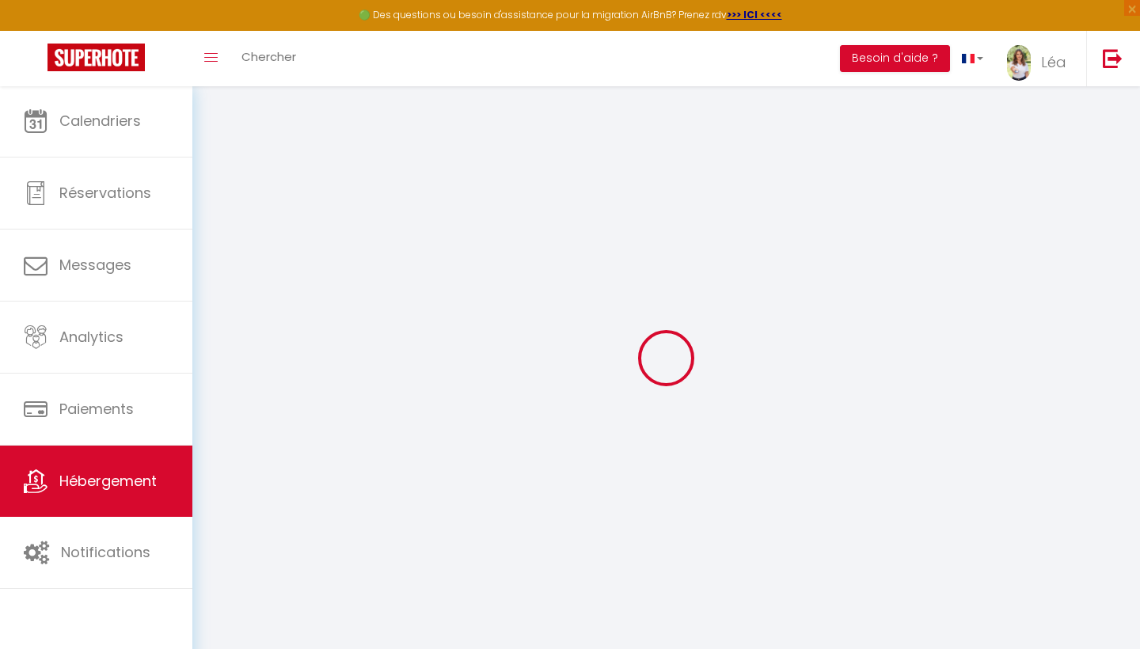
select select "+ 18 %"
select select "17:00"
select select "23:45"
select select "11:00"
select select "30"
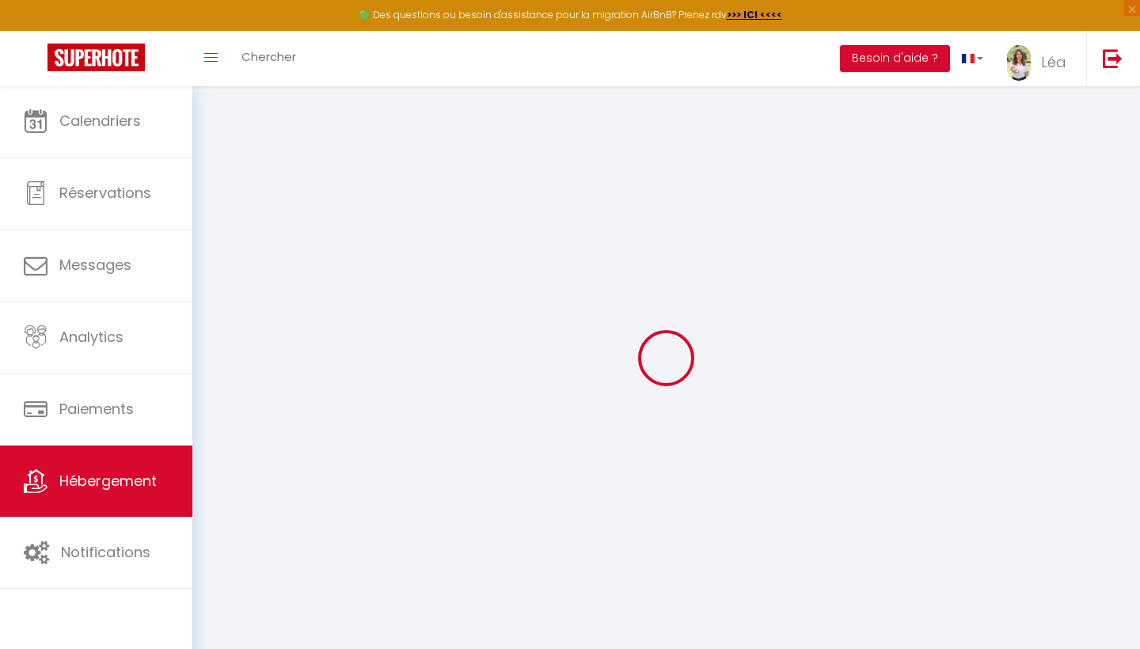
select select "120"
select select
checkbox input "false"
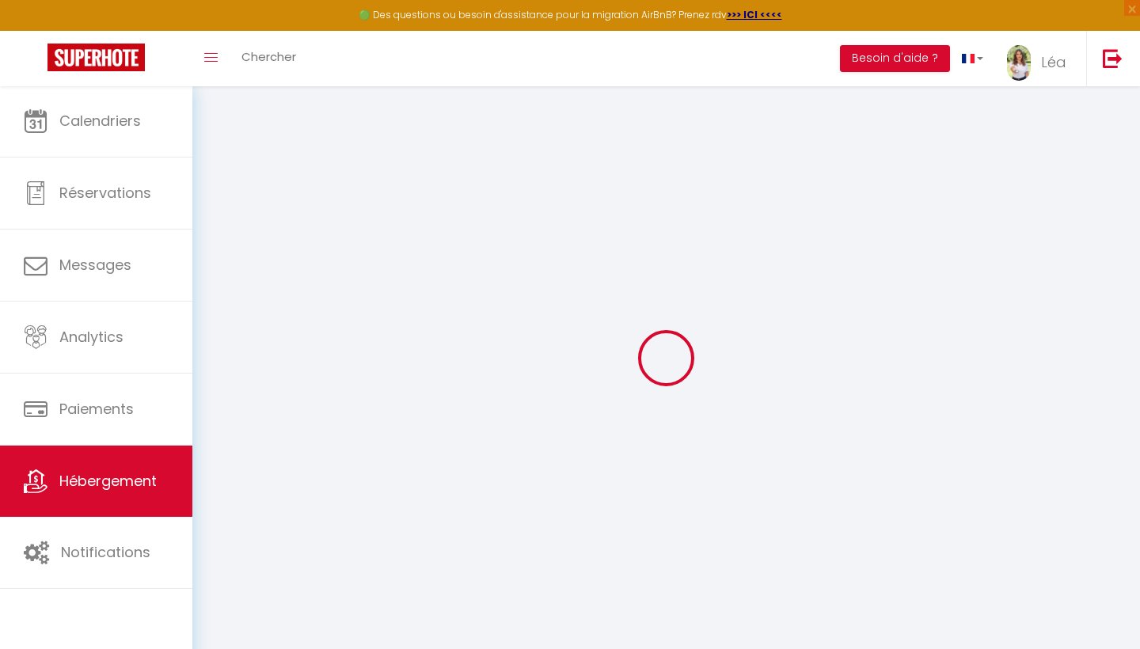
checkbox input "false"
select select
select select "EUR"
select select
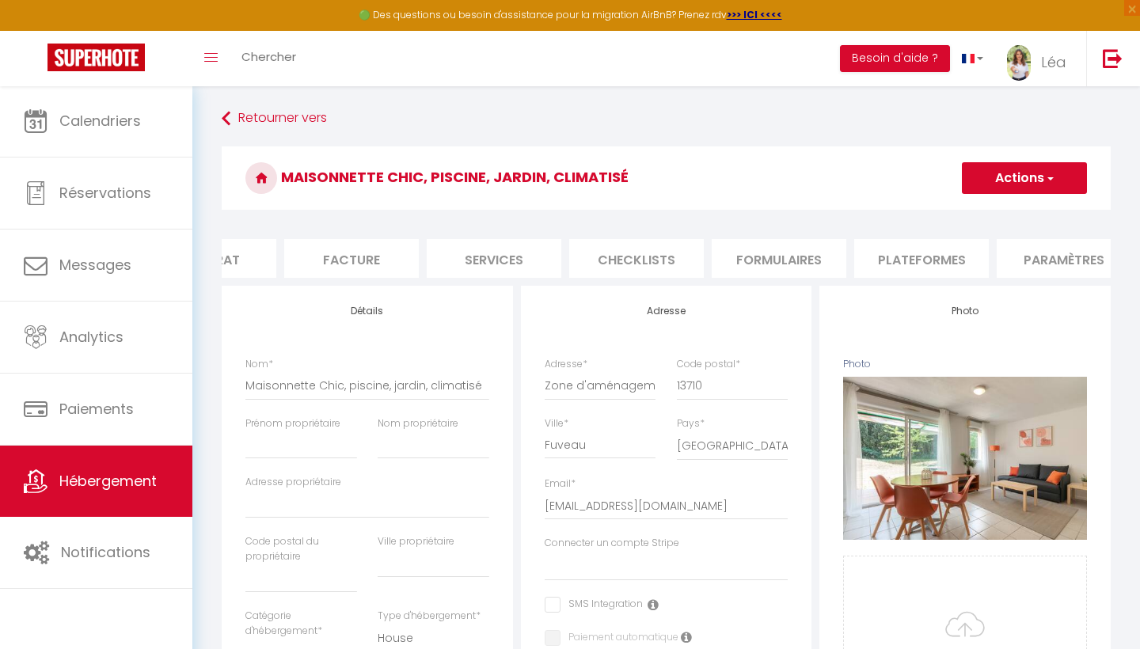
scroll to position [0, 261]
click at [886, 262] on li "Plateformes" at bounding box center [882, 258] width 135 height 39
select select
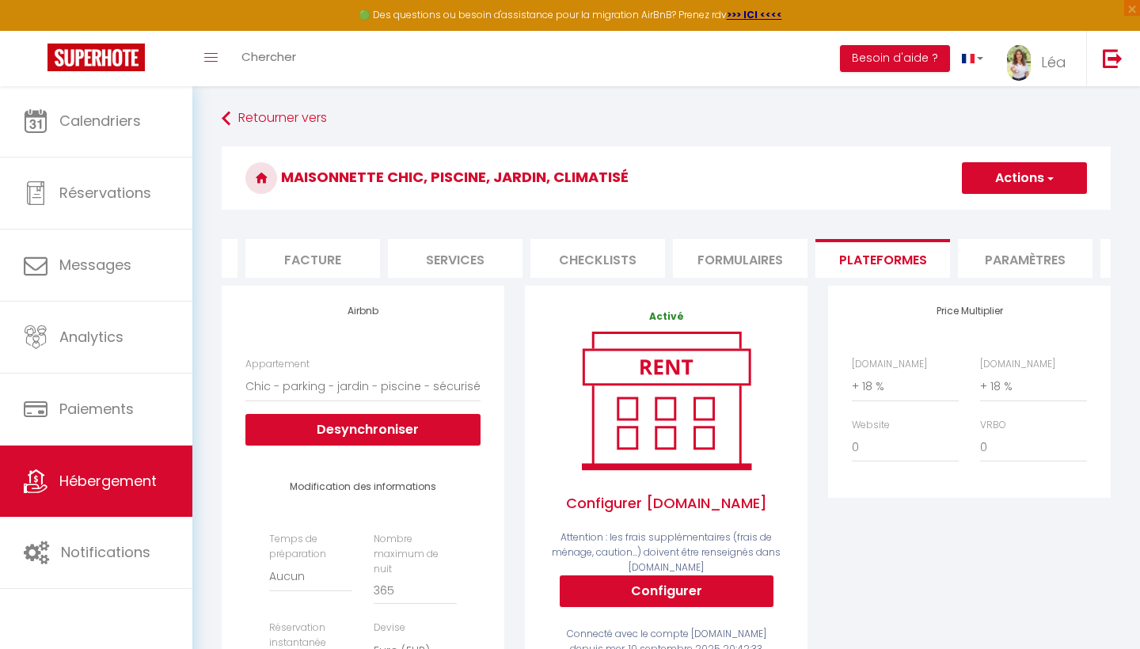
click at [130, 488] on span "Hébergement" at bounding box center [107, 481] width 97 height 20
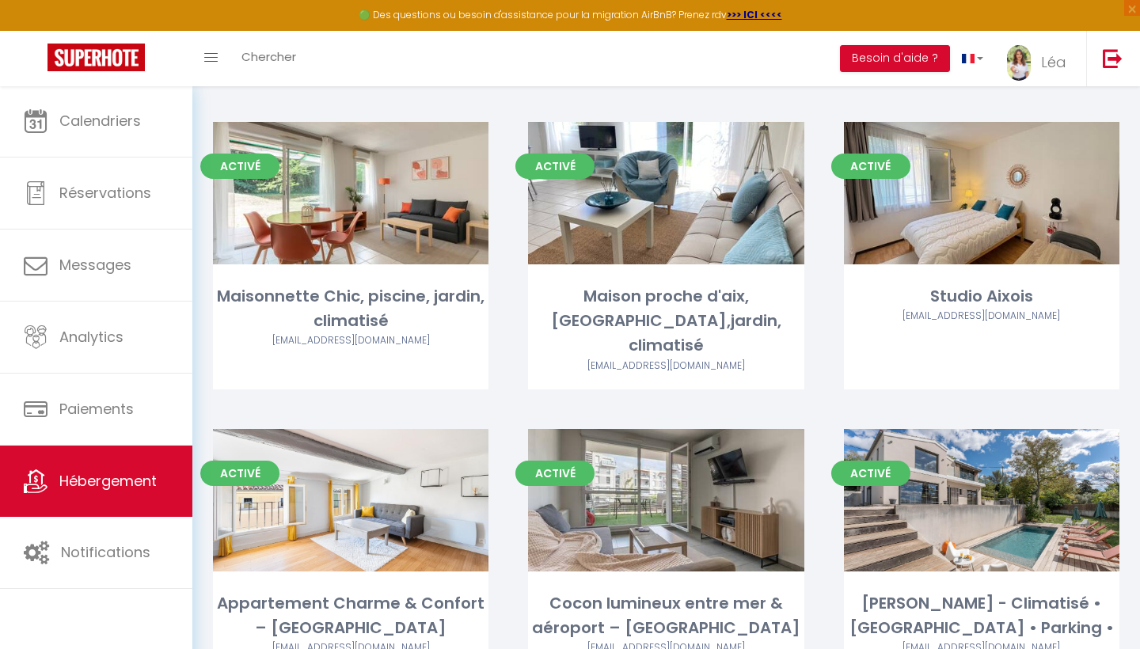
scroll to position [384, 0]
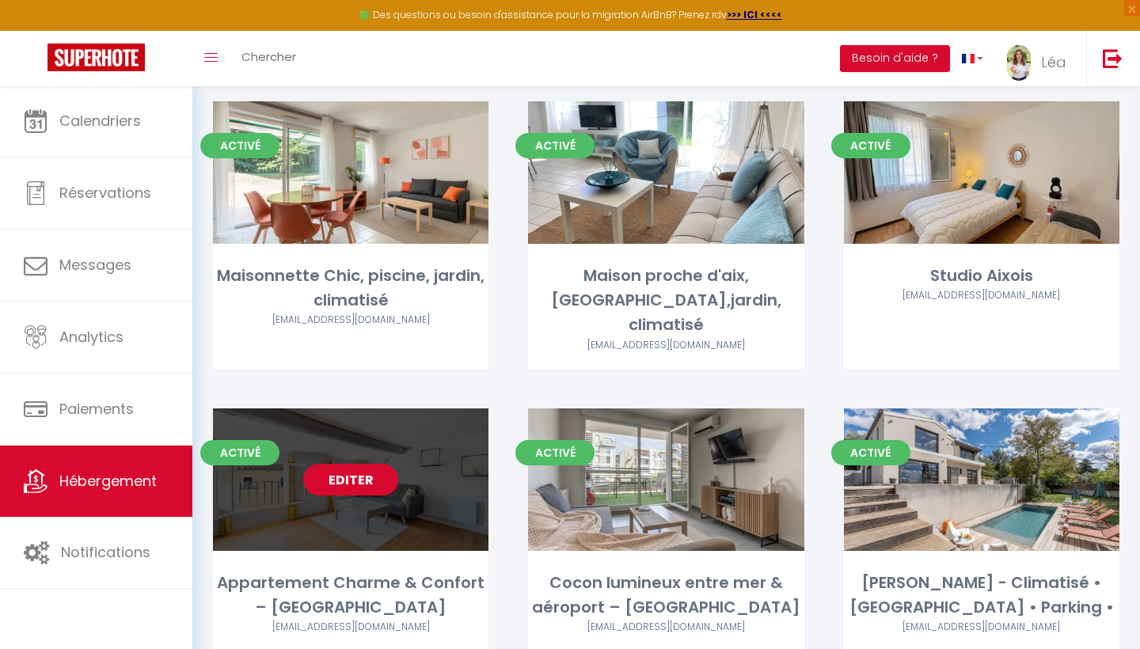
click at [339, 464] on link "Editer" at bounding box center [350, 480] width 95 height 32
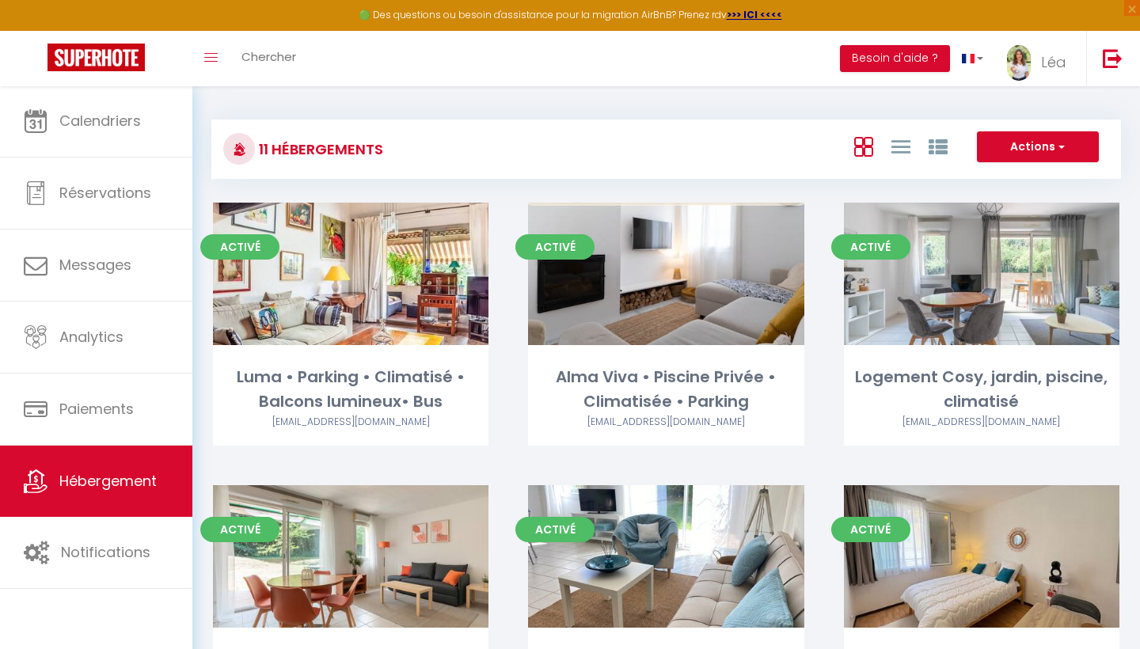
select select "3"
select select "2"
select select "1"
select select
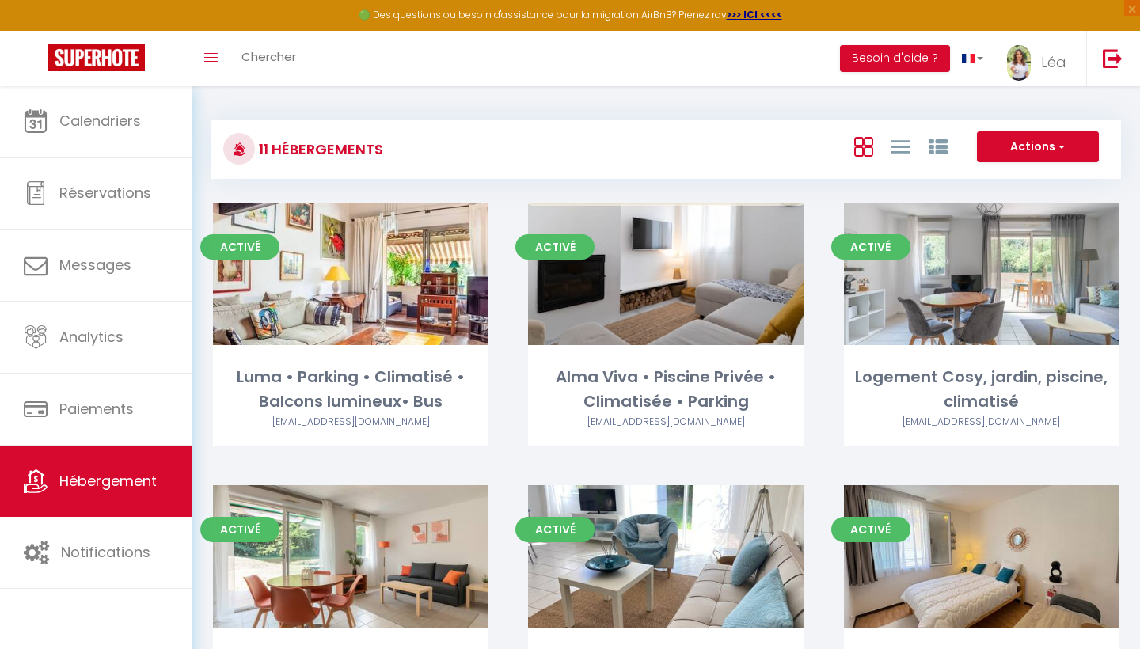
select select "28"
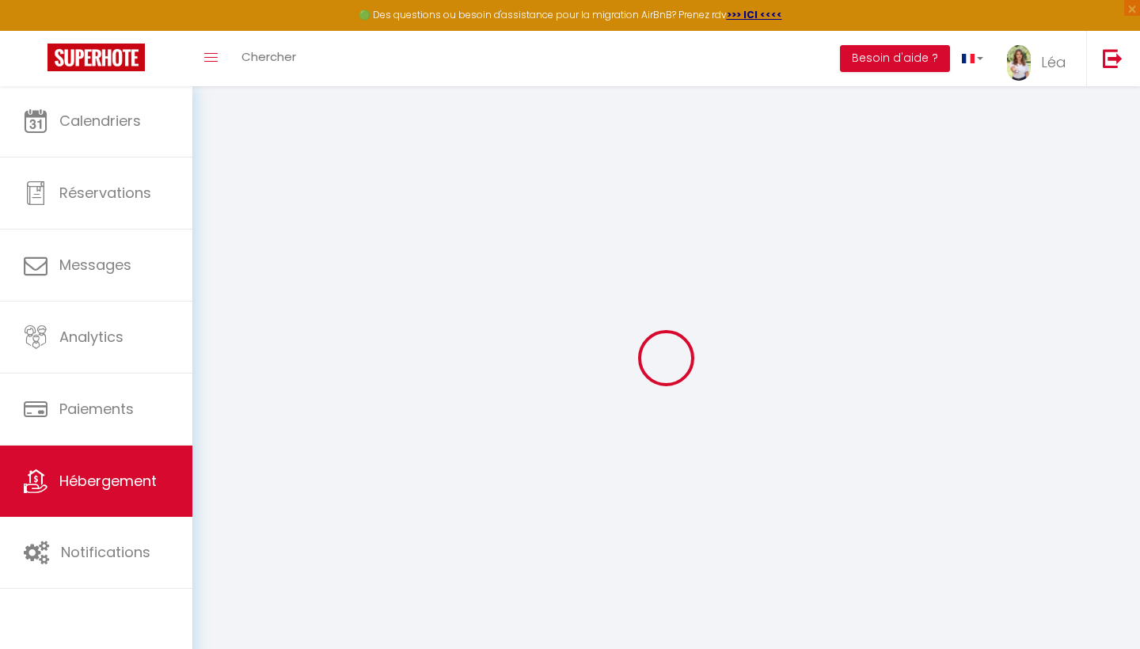
select select
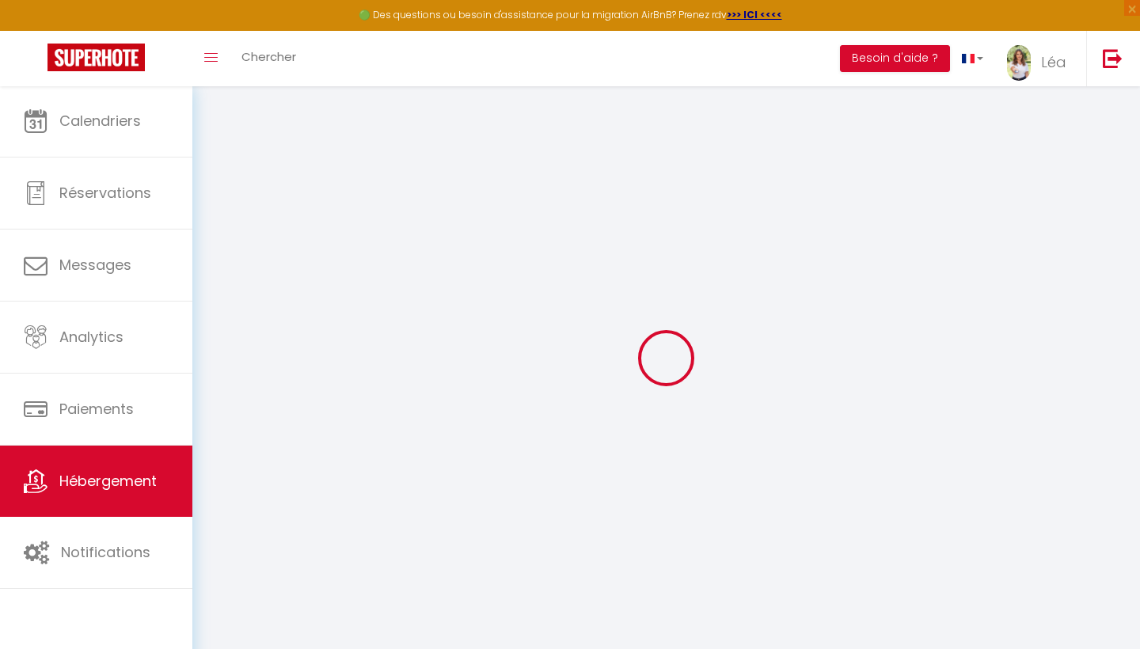
select select
checkbox input "false"
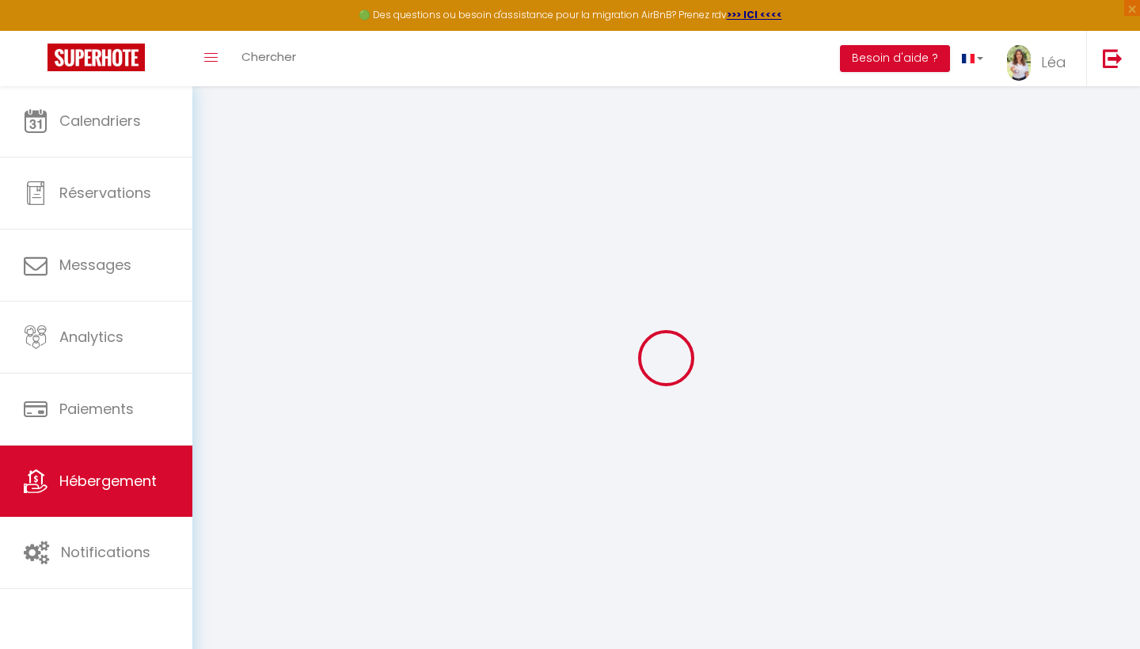
select select
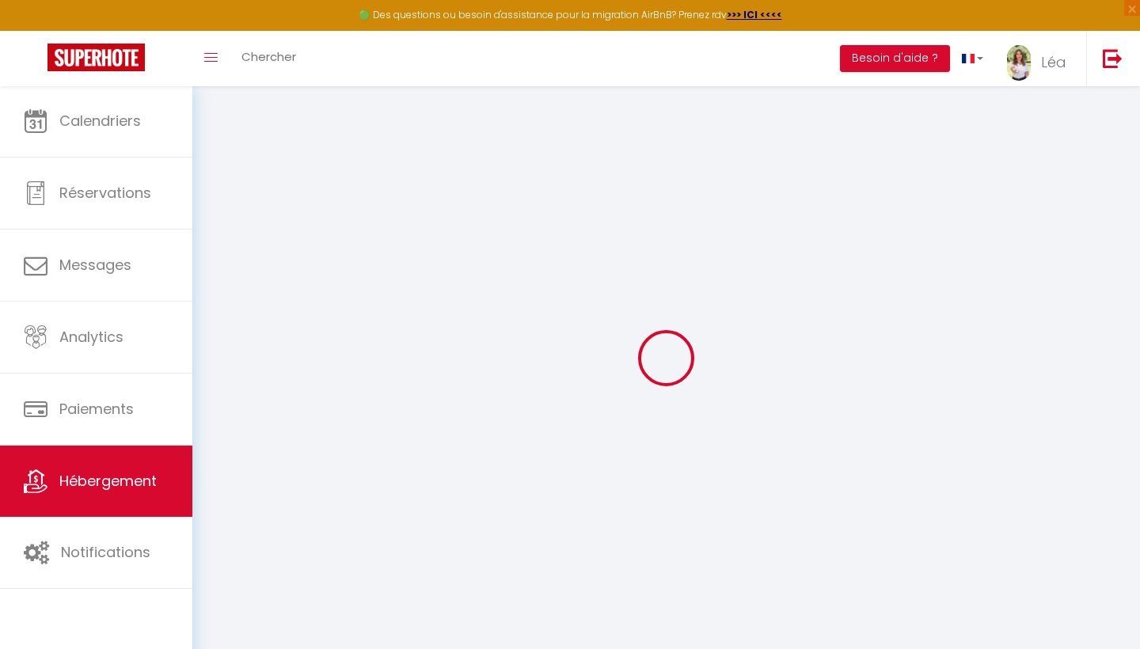
select select
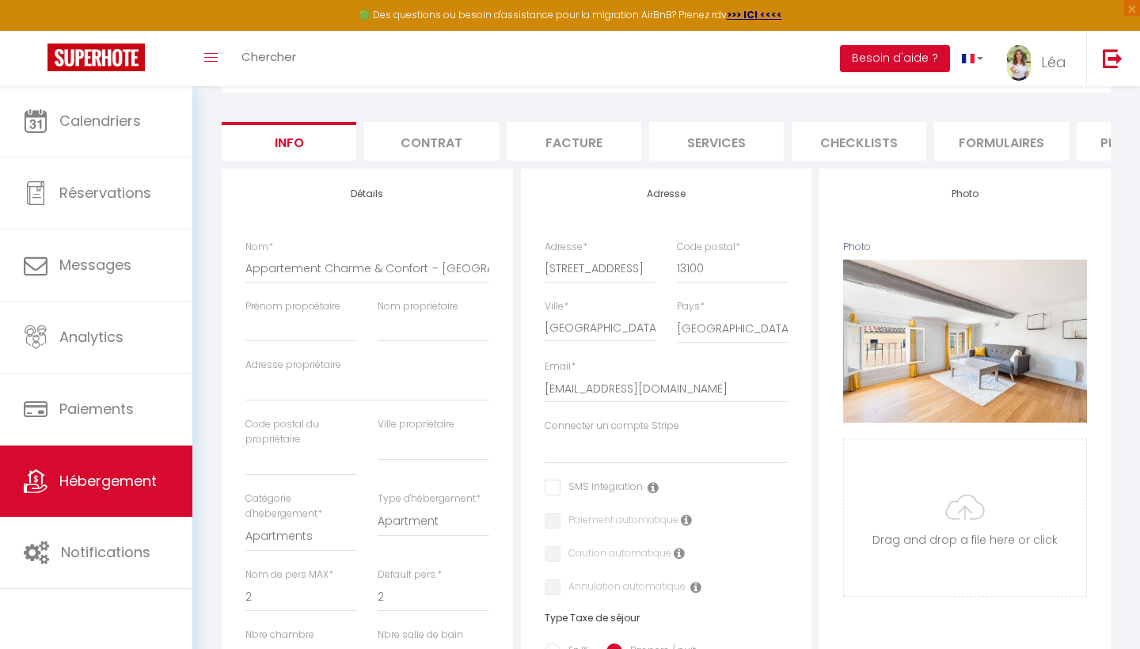
scroll to position [116, 0]
click at [1088, 135] on li "Plateformes" at bounding box center [1143, 142] width 135 height 39
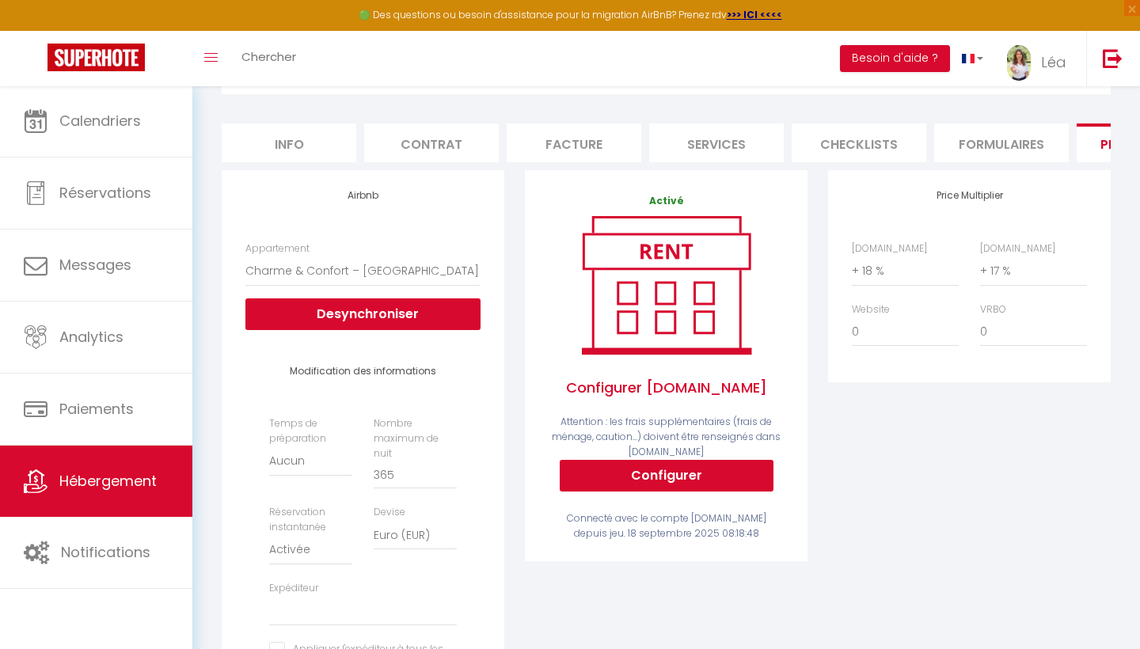
click at [61, 491] on span "Hébergement" at bounding box center [107, 481] width 97 height 20
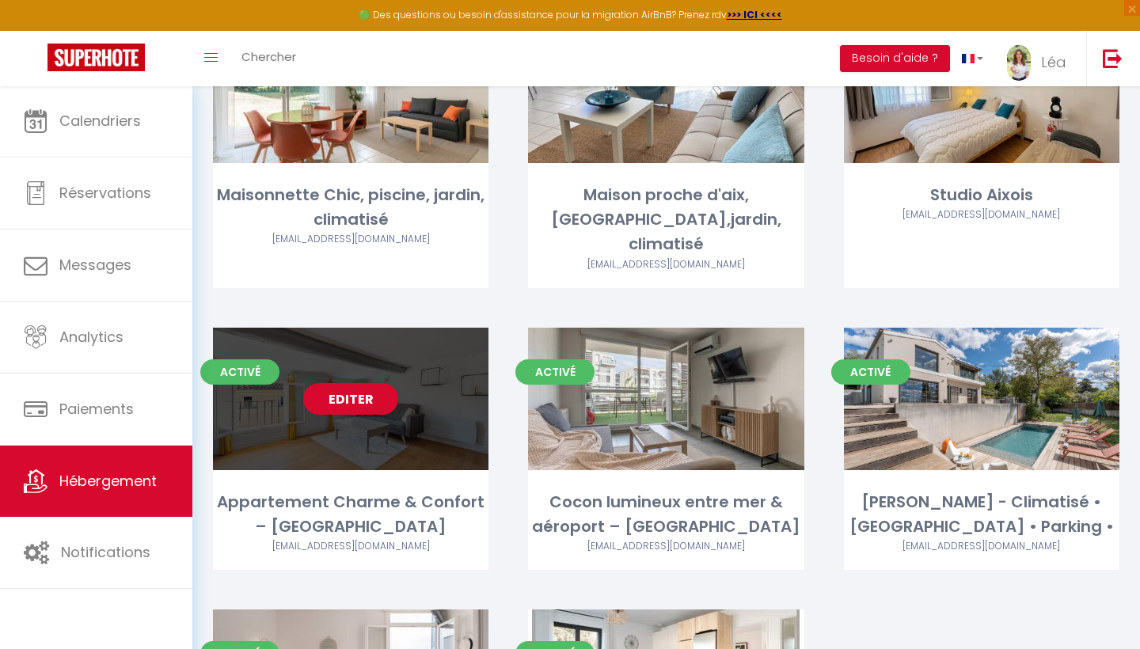
scroll to position [468, 0]
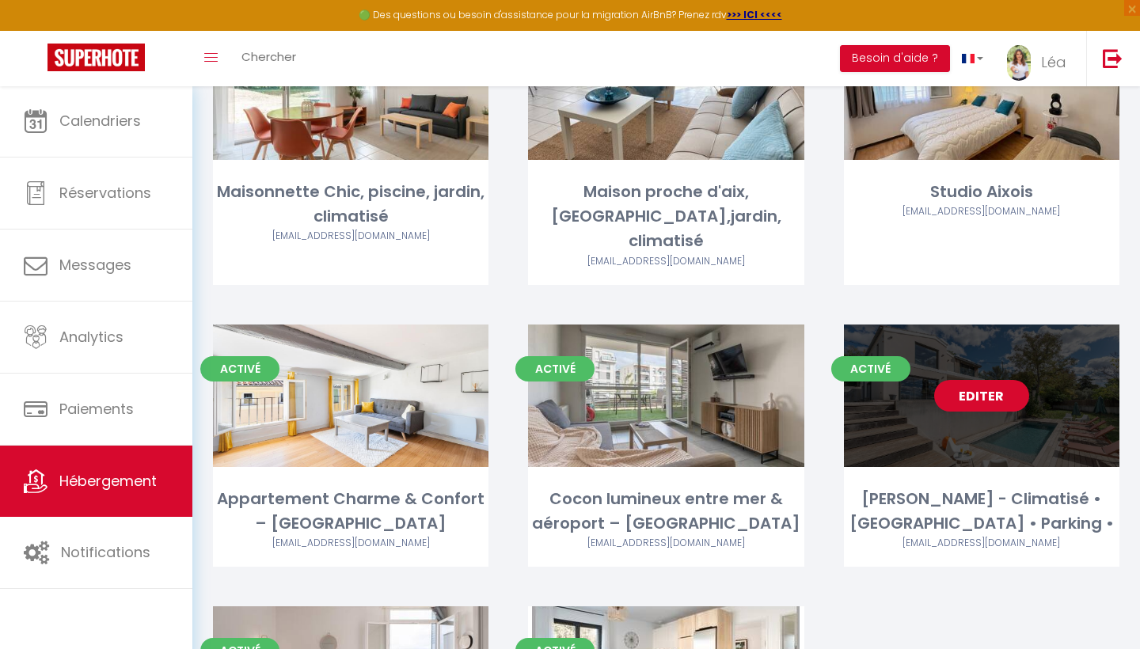
click at [976, 380] on link "Editer" at bounding box center [981, 396] width 95 height 32
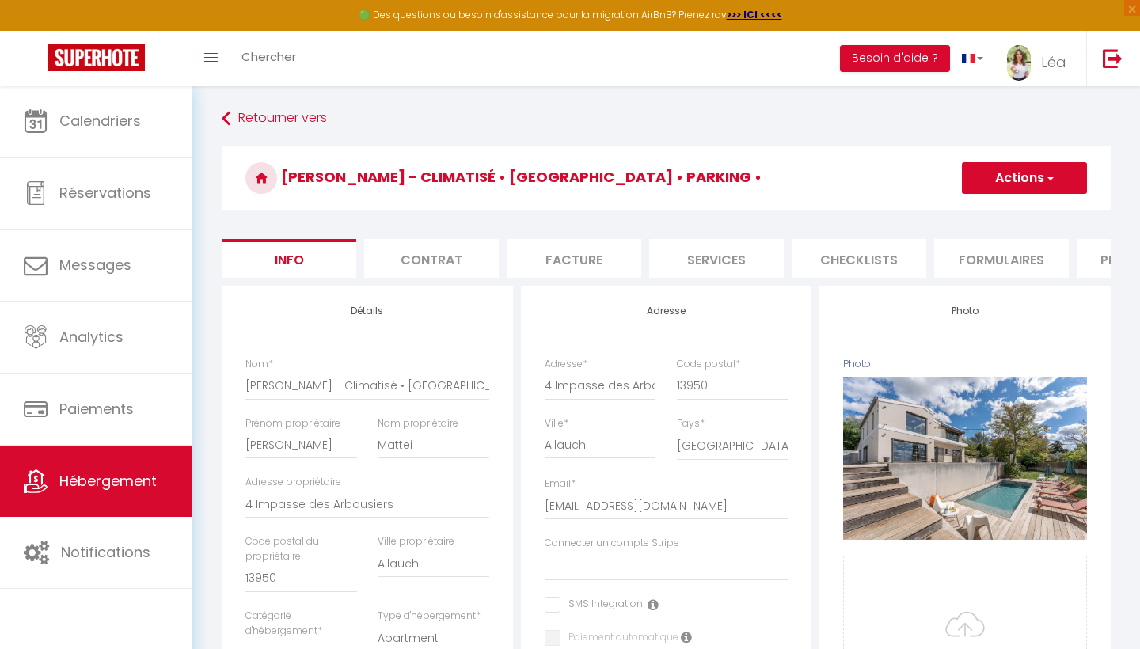
click at [1108, 252] on li "Plateformes" at bounding box center [1143, 258] width 135 height 39
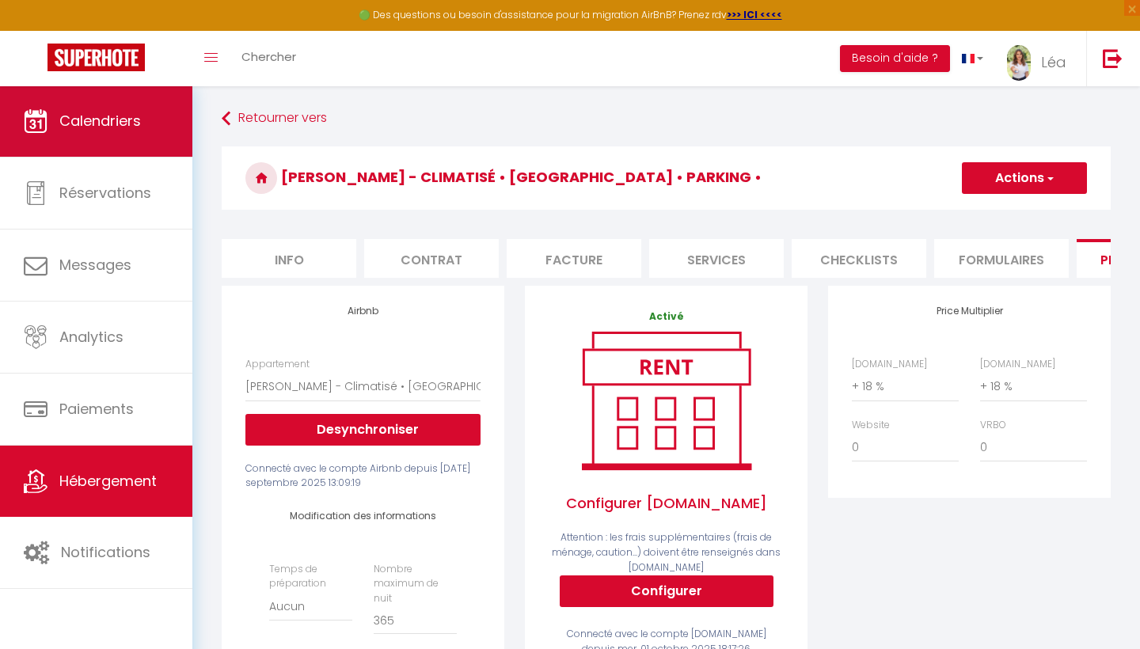
click at [55, 144] on link "Calendriers" at bounding box center [96, 120] width 192 height 71
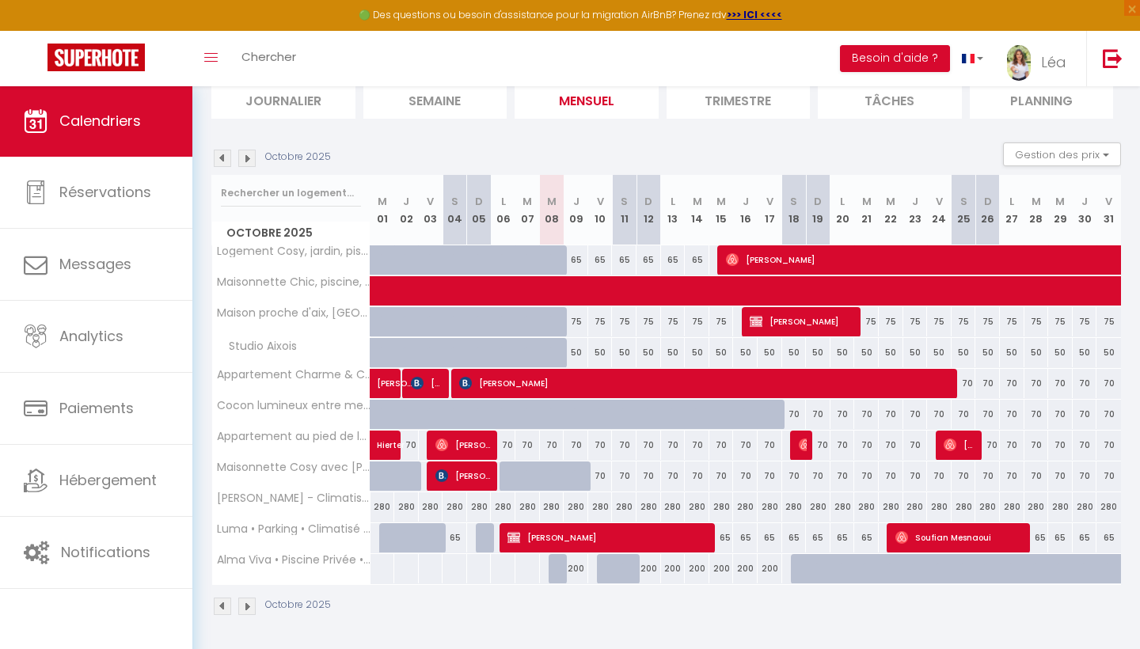
scroll to position [115, 0]
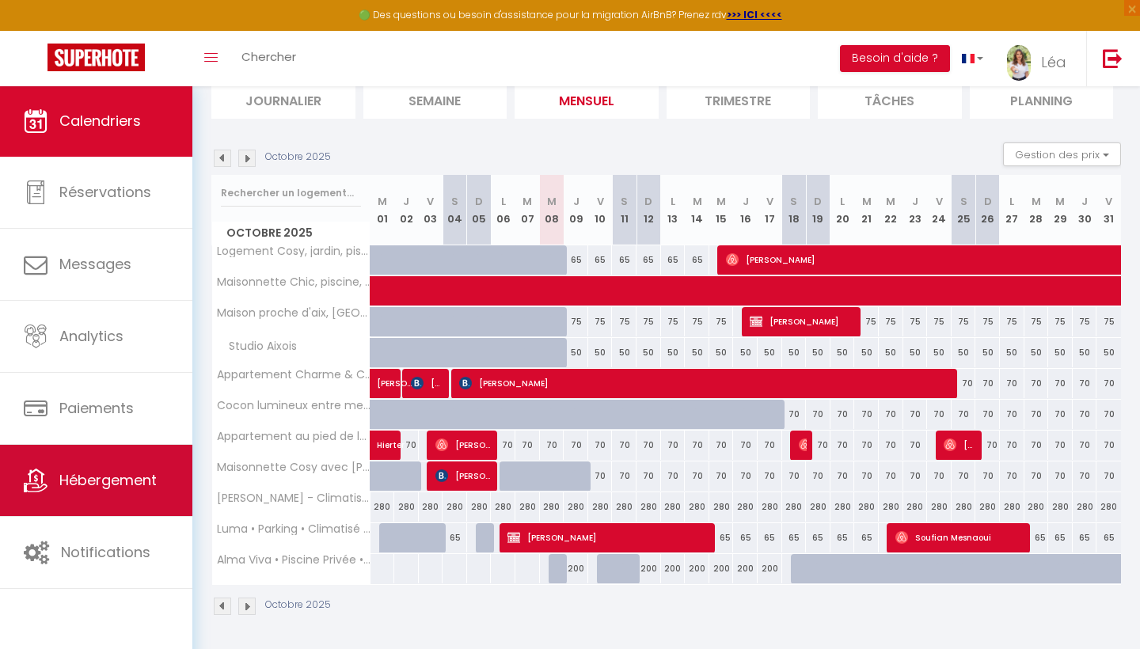
click at [140, 472] on span "Hébergement" at bounding box center [107, 480] width 97 height 20
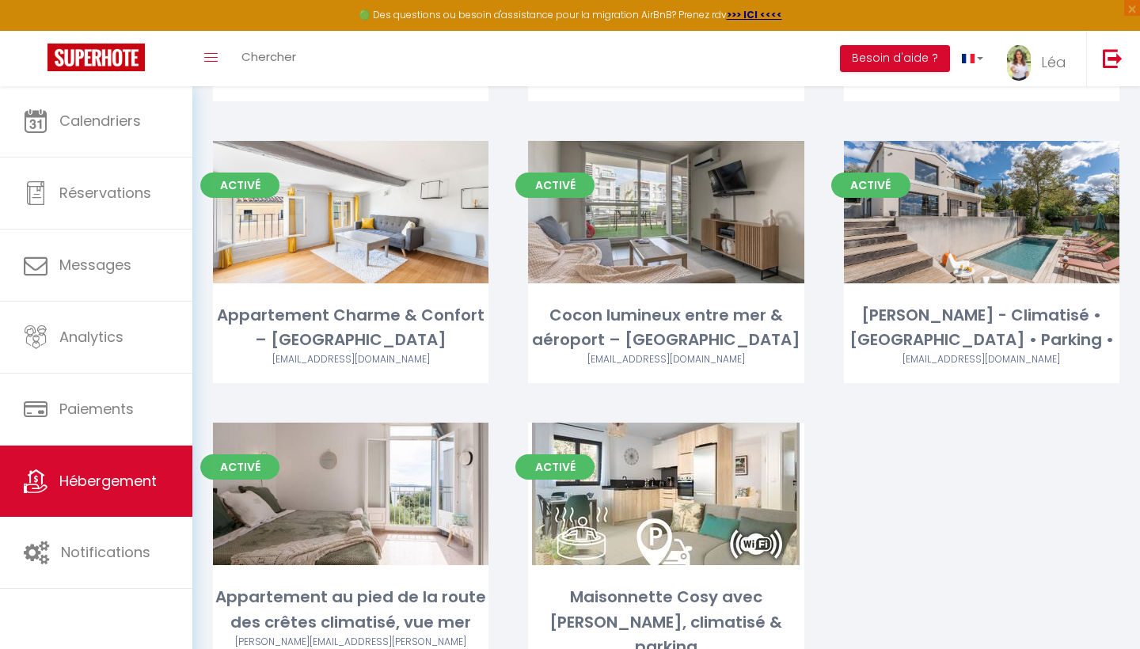
scroll to position [654, 0]
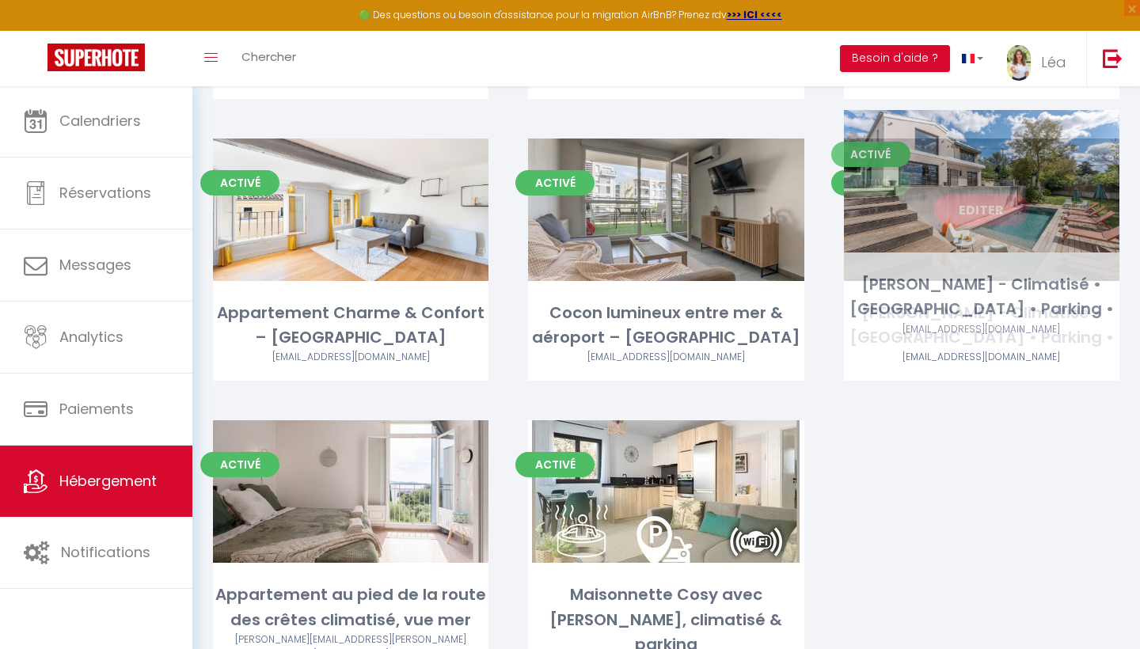
click at [1011, 194] on link "Editer" at bounding box center [981, 210] width 95 height 32
click at [999, 194] on link "Editer" at bounding box center [981, 210] width 95 height 32
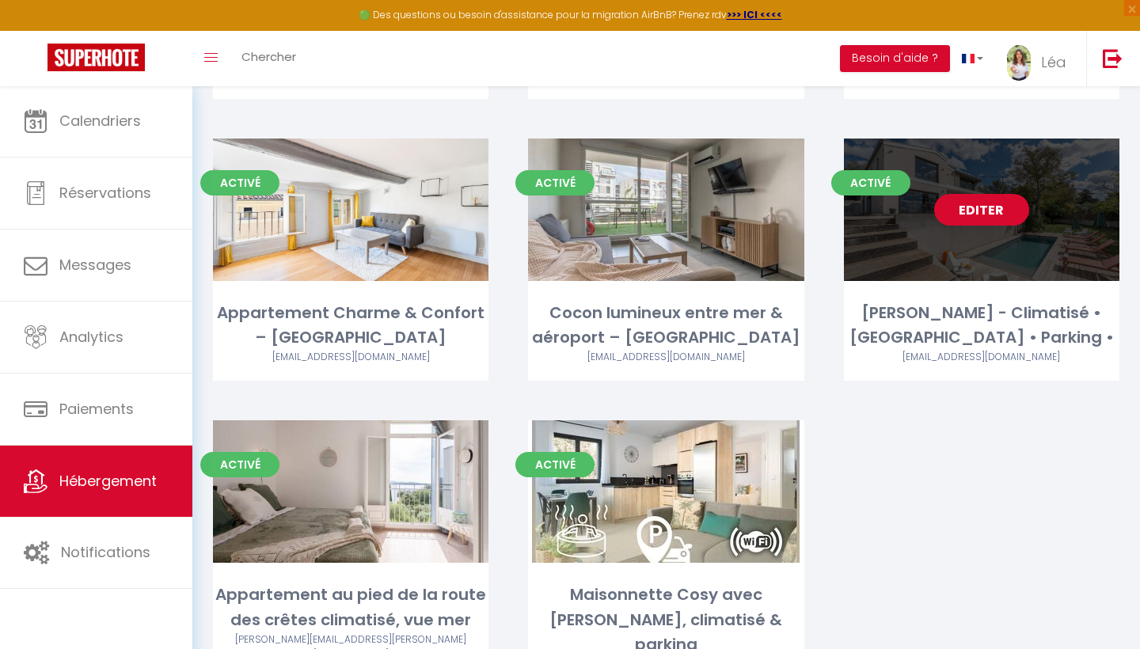
click at [978, 194] on link "Editer" at bounding box center [981, 210] width 95 height 32
click at [966, 194] on link "Editer" at bounding box center [981, 210] width 95 height 32
click at [965, 207] on div "Editer" at bounding box center [981, 209] width 275 height 142
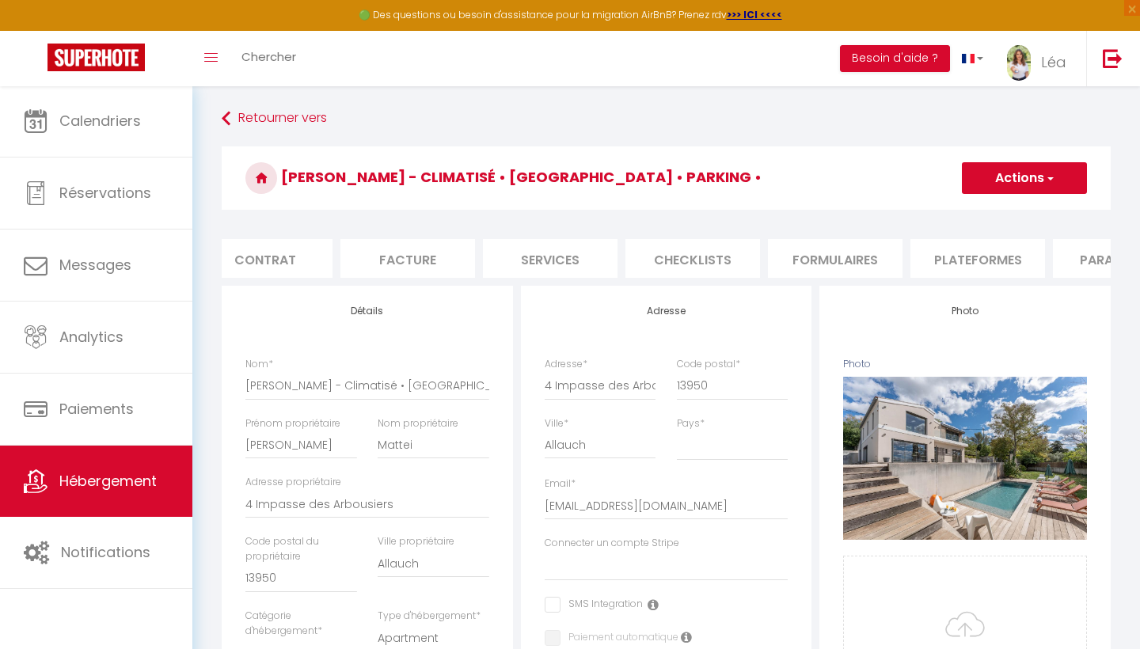
scroll to position [0, 189]
click at [904, 264] on li "Plateformes" at bounding box center [954, 258] width 135 height 39
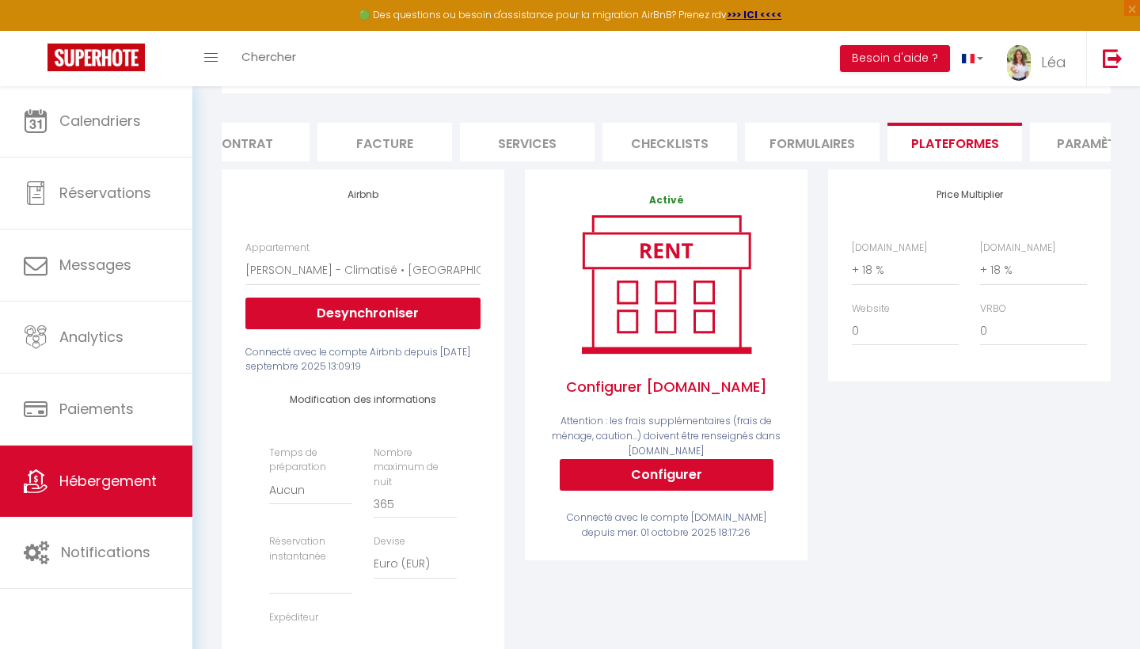
scroll to position [120, 0]
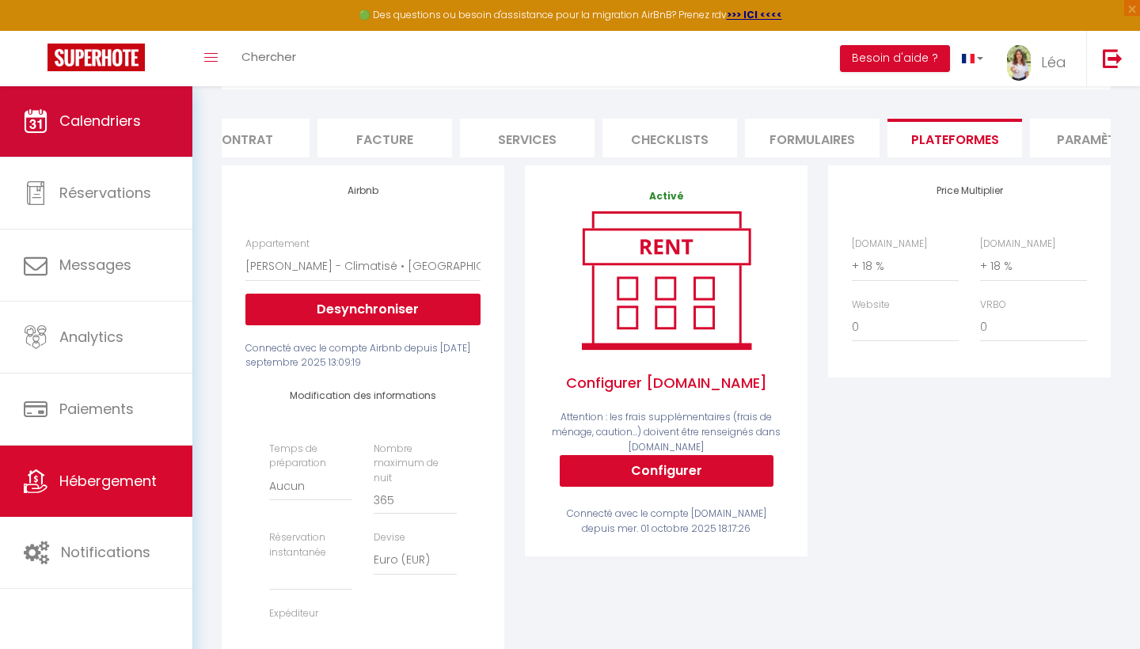
click at [119, 148] on link "Calendriers" at bounding box center [96, 120] width 192 height 71
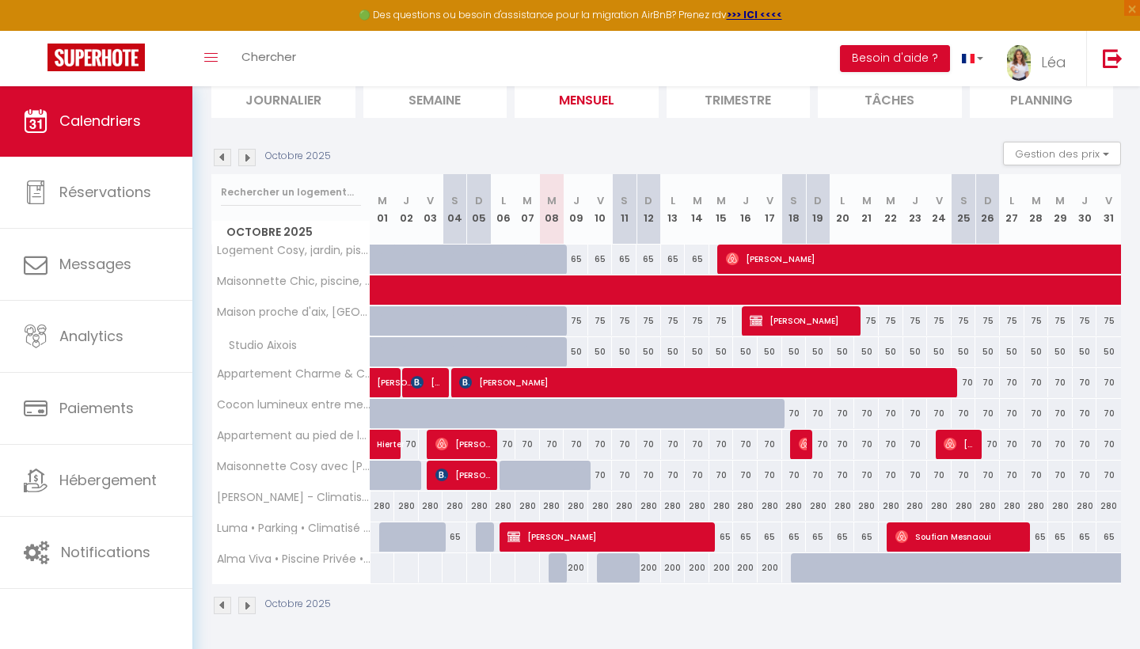
scroll to position [115, 0]
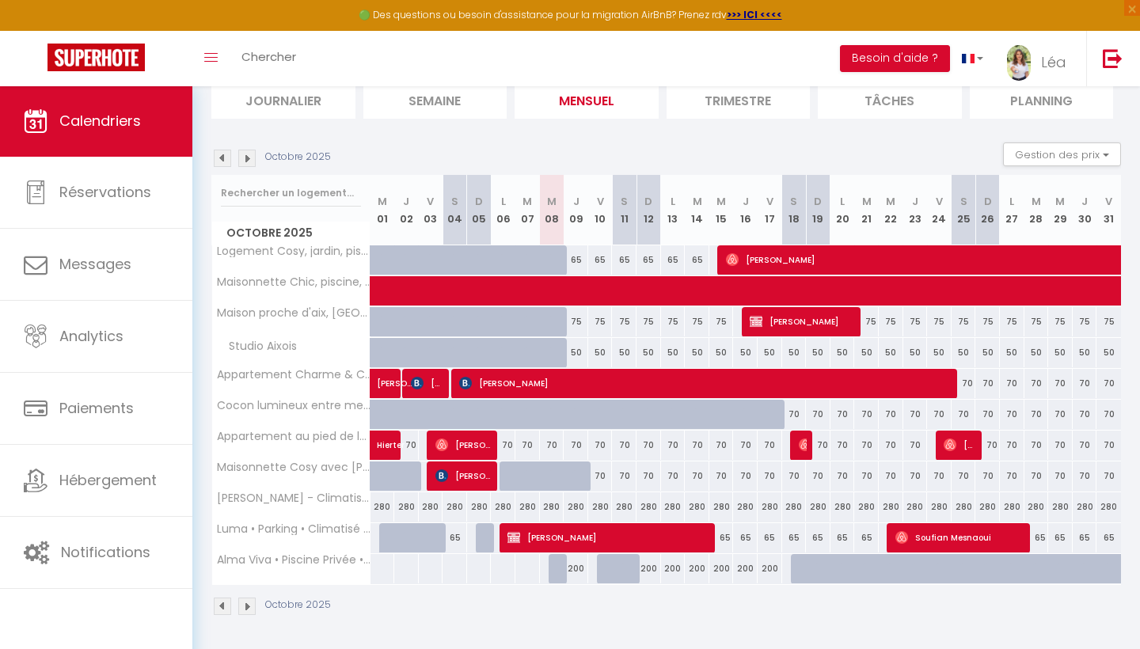
click at [379, 506] on div "280" at bounding box center [382, 506] width 25 height 29
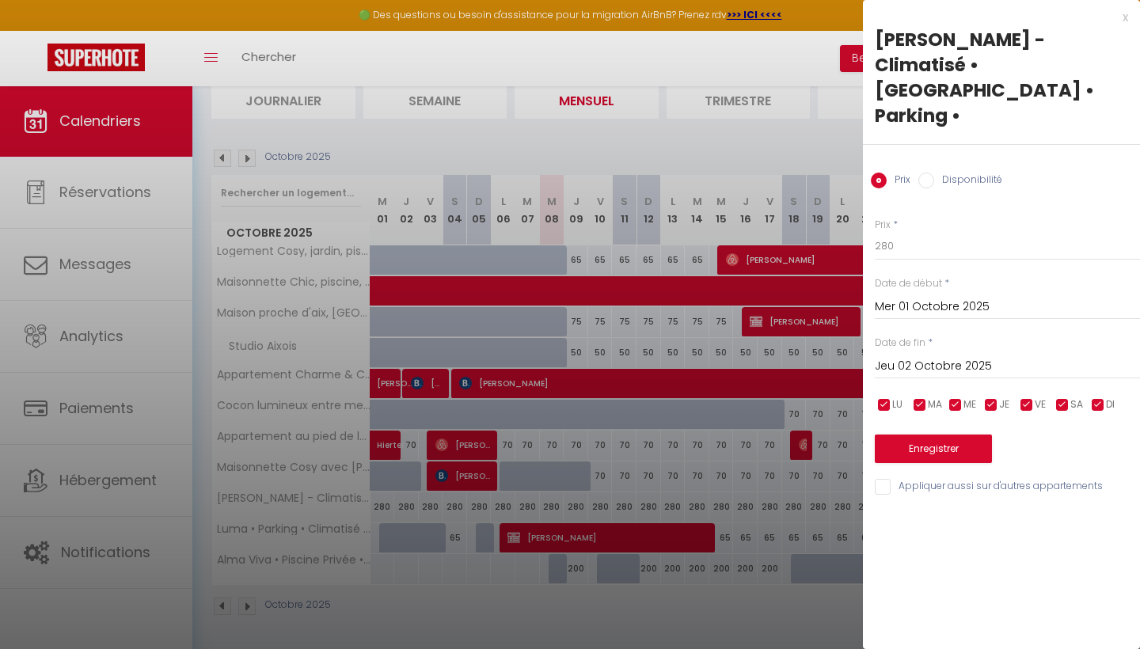
click at [942, 297] on input "Mer 01 Octobre 2025" at bounding box center [1006, 307] width 265 height 21
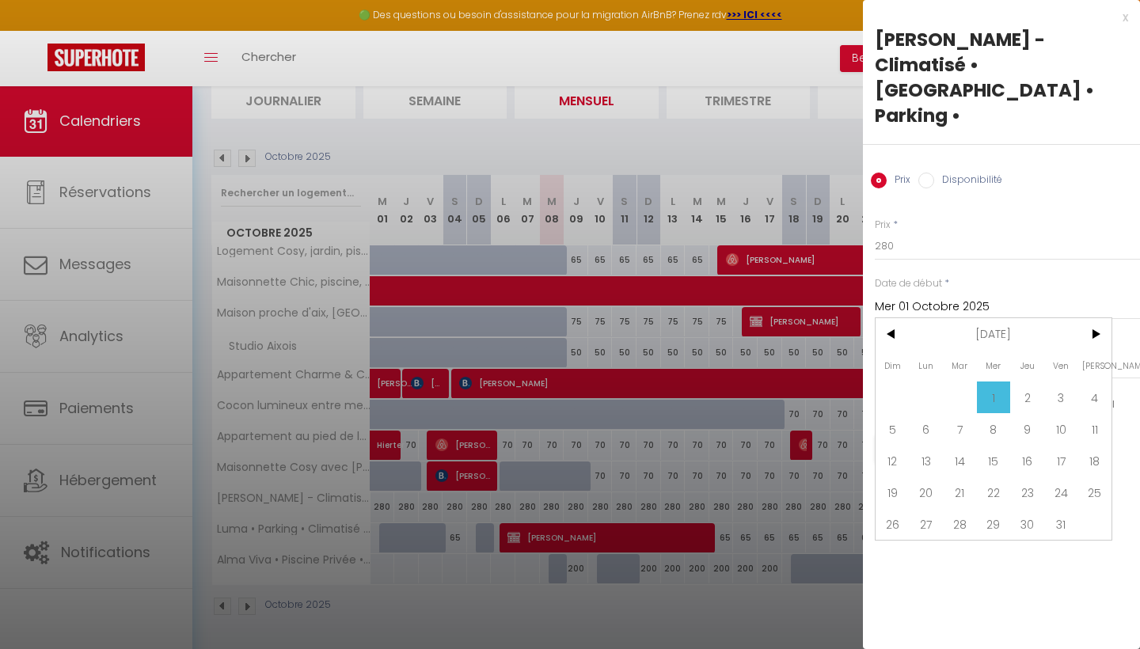
click at [997, 381] on span "1" at bounding box center [994, 397] width 34 height 32
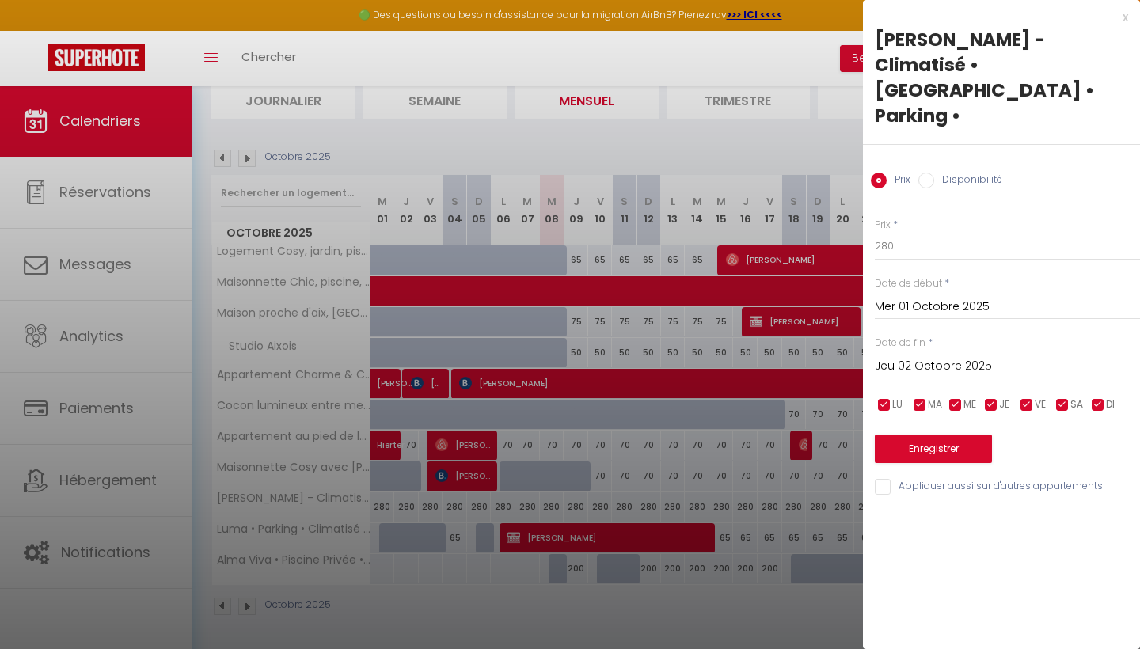
click at [999, 356] on input "Jeu 02 Octobre 2025" at bounding box center [1006, 366] width 265 height 21
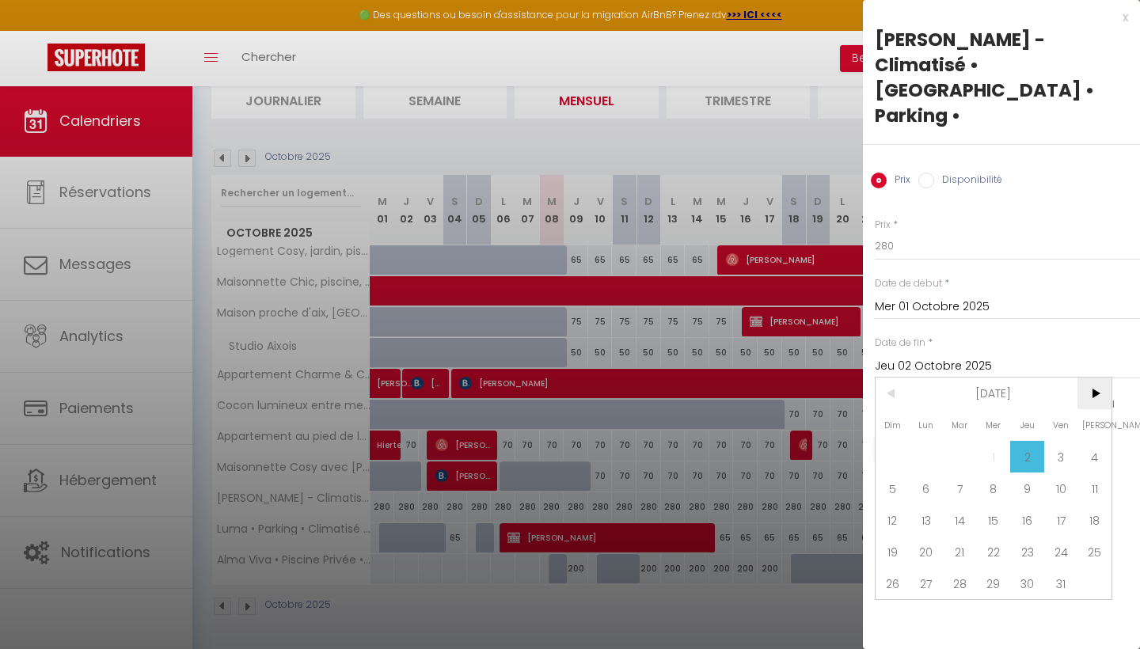
click at [1094, 377] on span ">" at bounding box center [1094, 393] width 34 height 32
click at [1093, 377] on span ">" at bounding box center [1094, 393] width 34 height 32
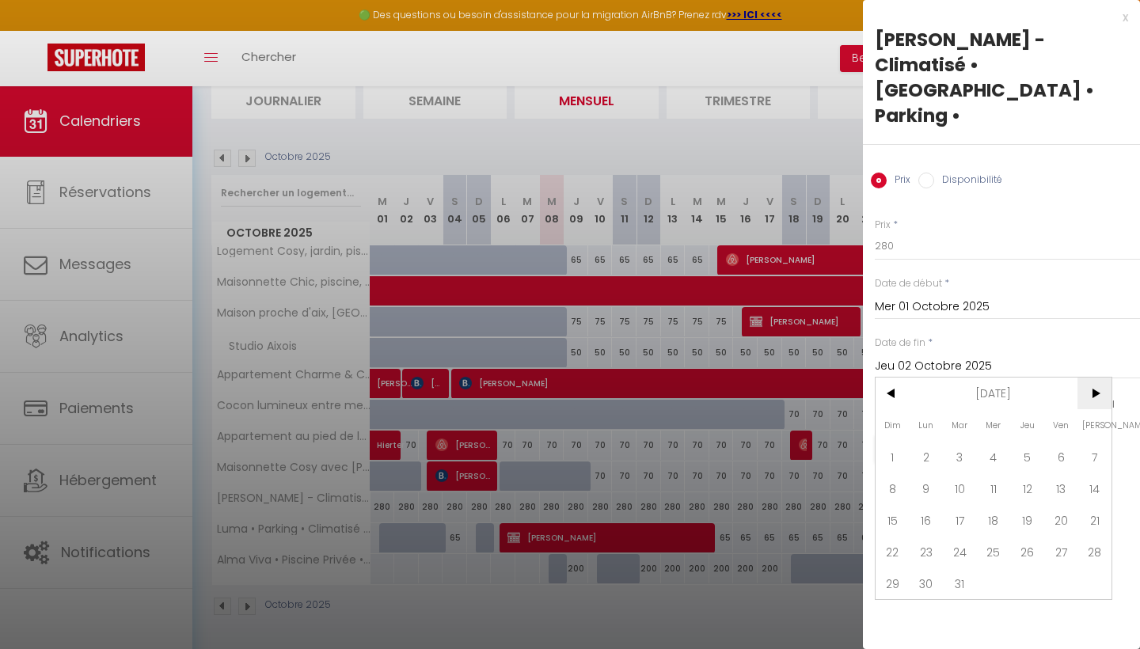
click at [1093, 377] on span ">" at bounding box center [1094, 393] width 34 height 32
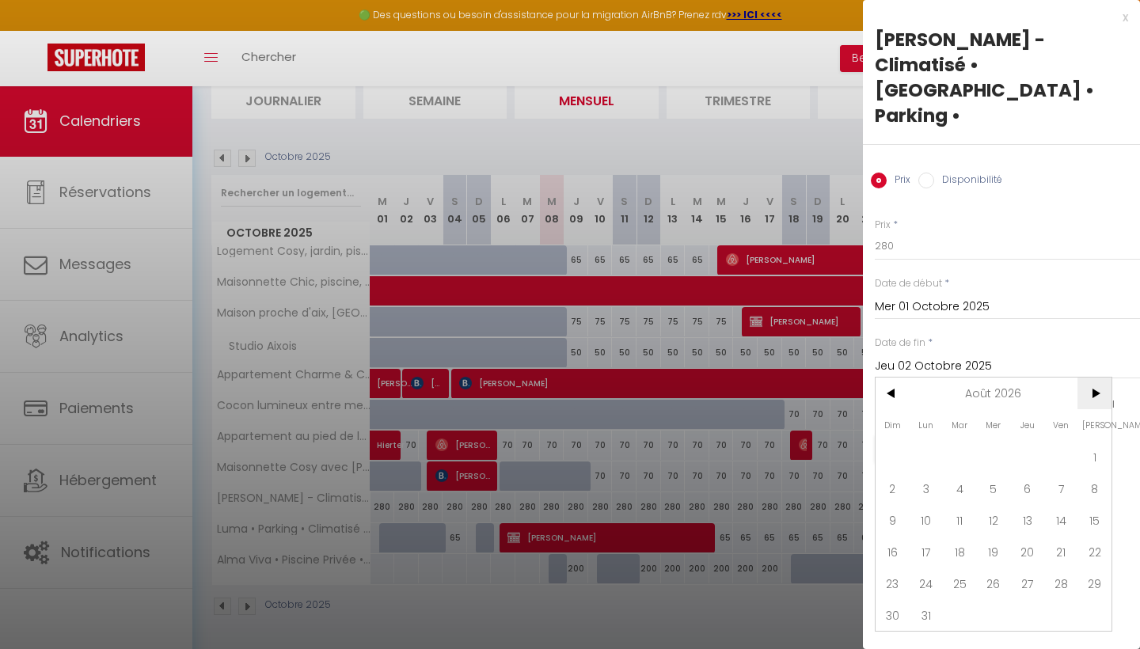
click at [1093, 377] on span ">" at bounding box center [1094, 393] width 34 height 32
click at [1032, 441] on span "1" at bounding box center [1027, 457] width 34 height 32
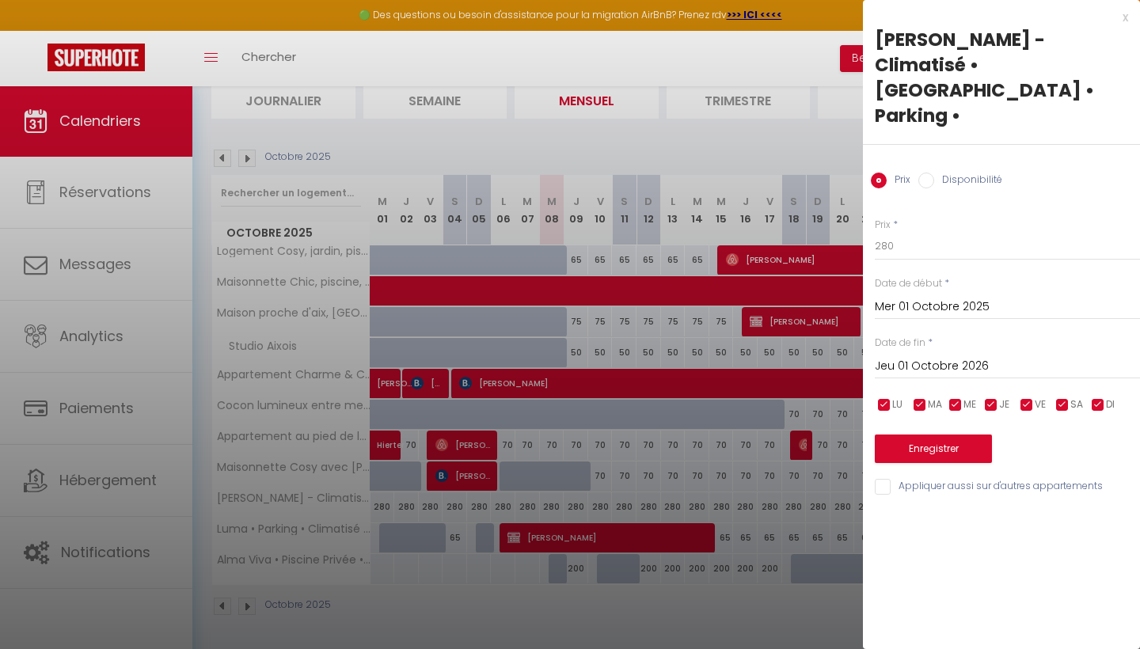
click at [926, 173] on input "Disponibilité" at bounding box center [926, 181] width 16 height 16
click at [942, 436] on button "Enregistrer" at bounding box center [932, 450] width 117 height 28
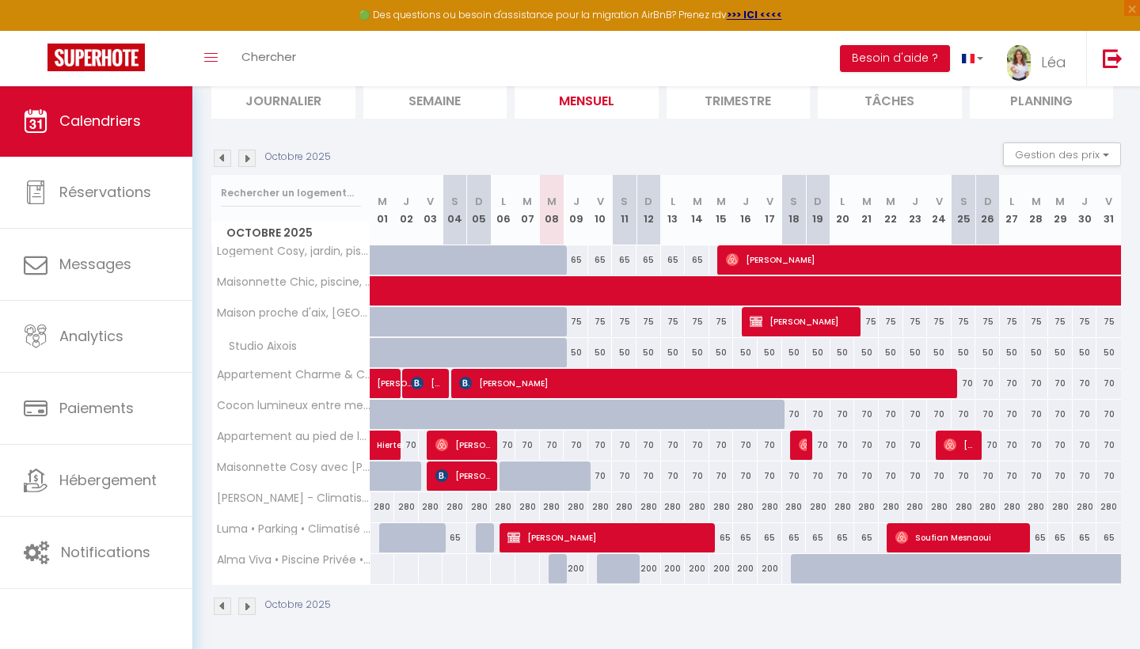
click at [654, 2] on div "🟢 Des questions ou besoin d'assistance pour la migration AirBnB? Prenez rdv >>>…" at bounding box center [570, 15] width 1140 height 31
